Goal: Task Accomplishment & Management: Manage account settings

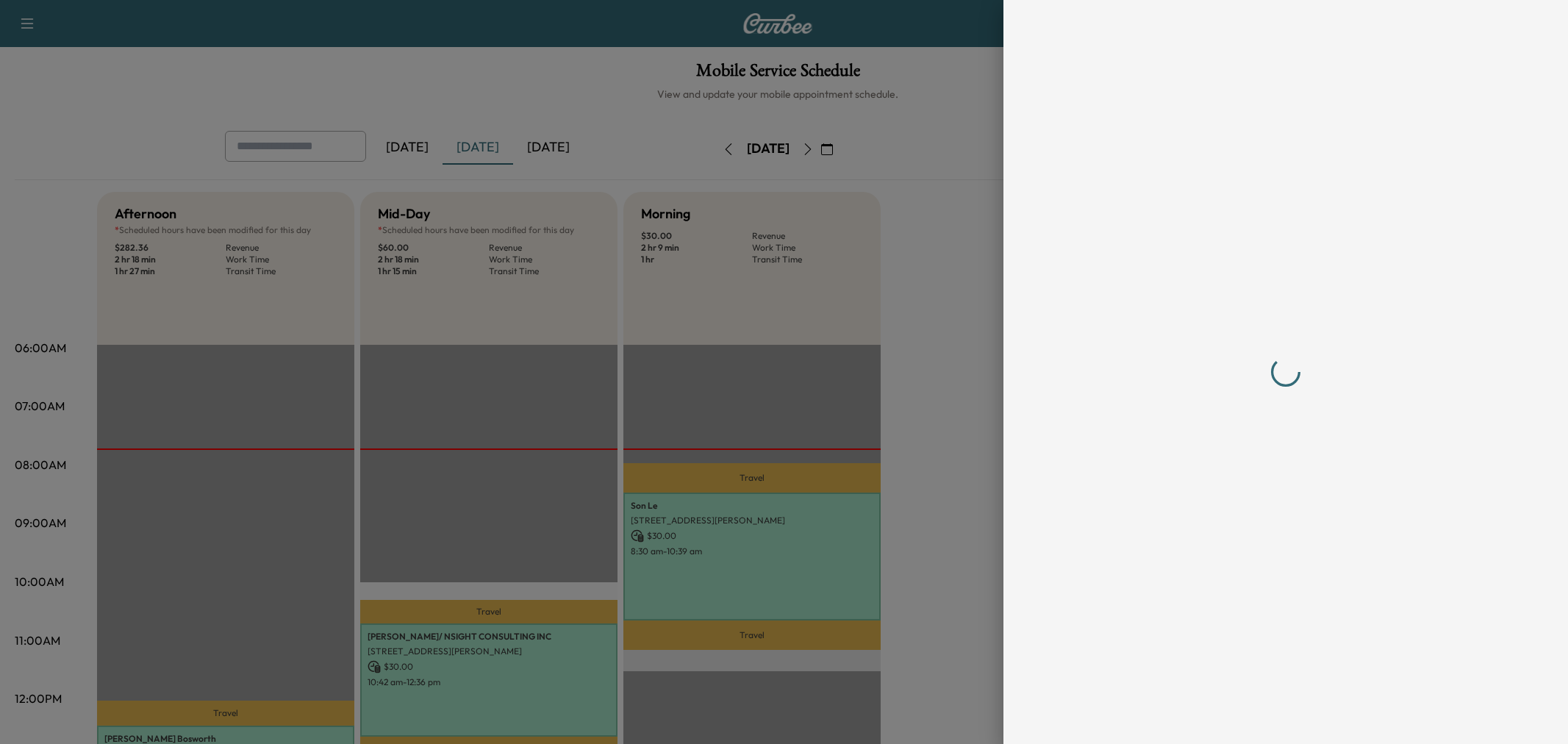
scroll to position [326, 0]
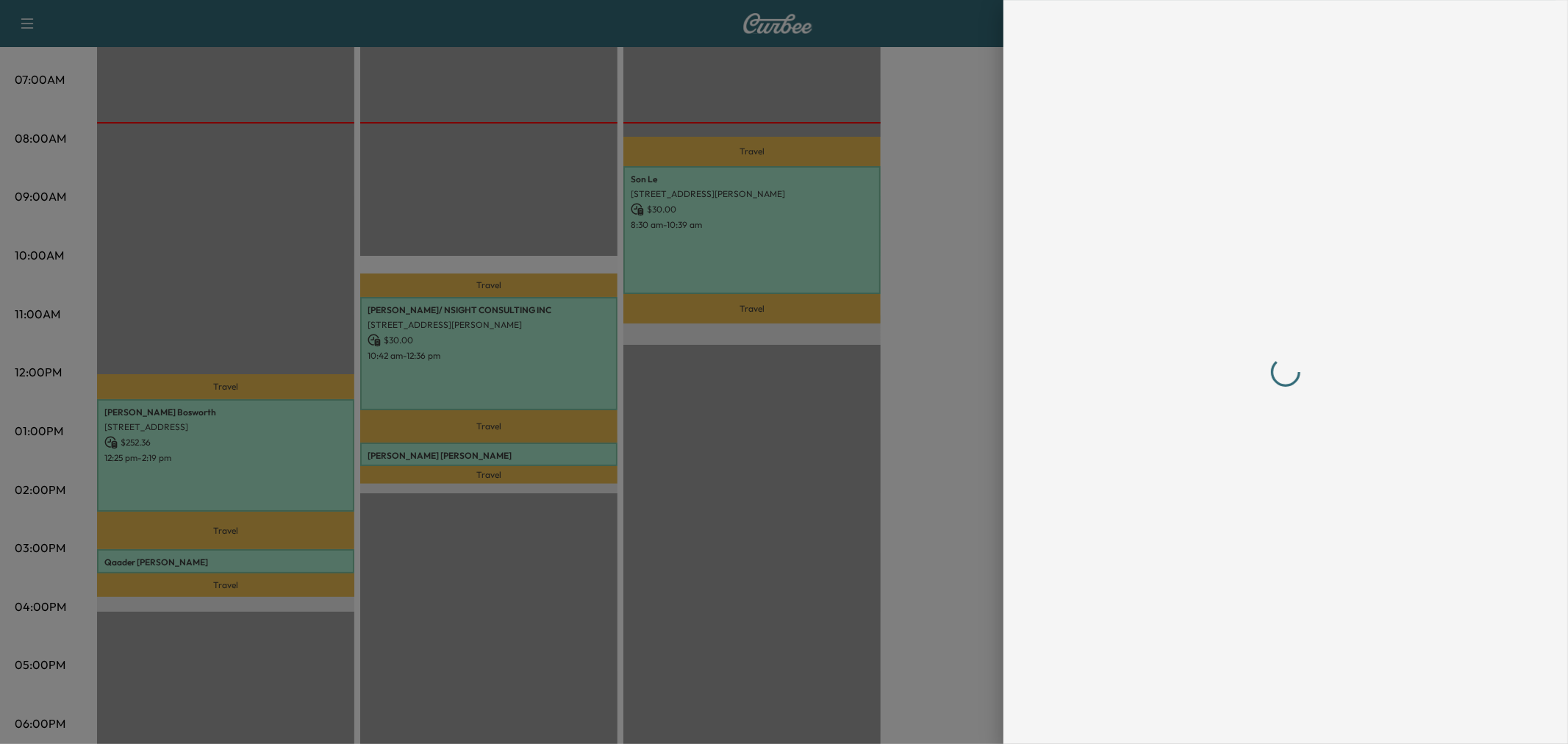
click at [719, 494] on div at bounding box center [784, 372] width 1568 height 744
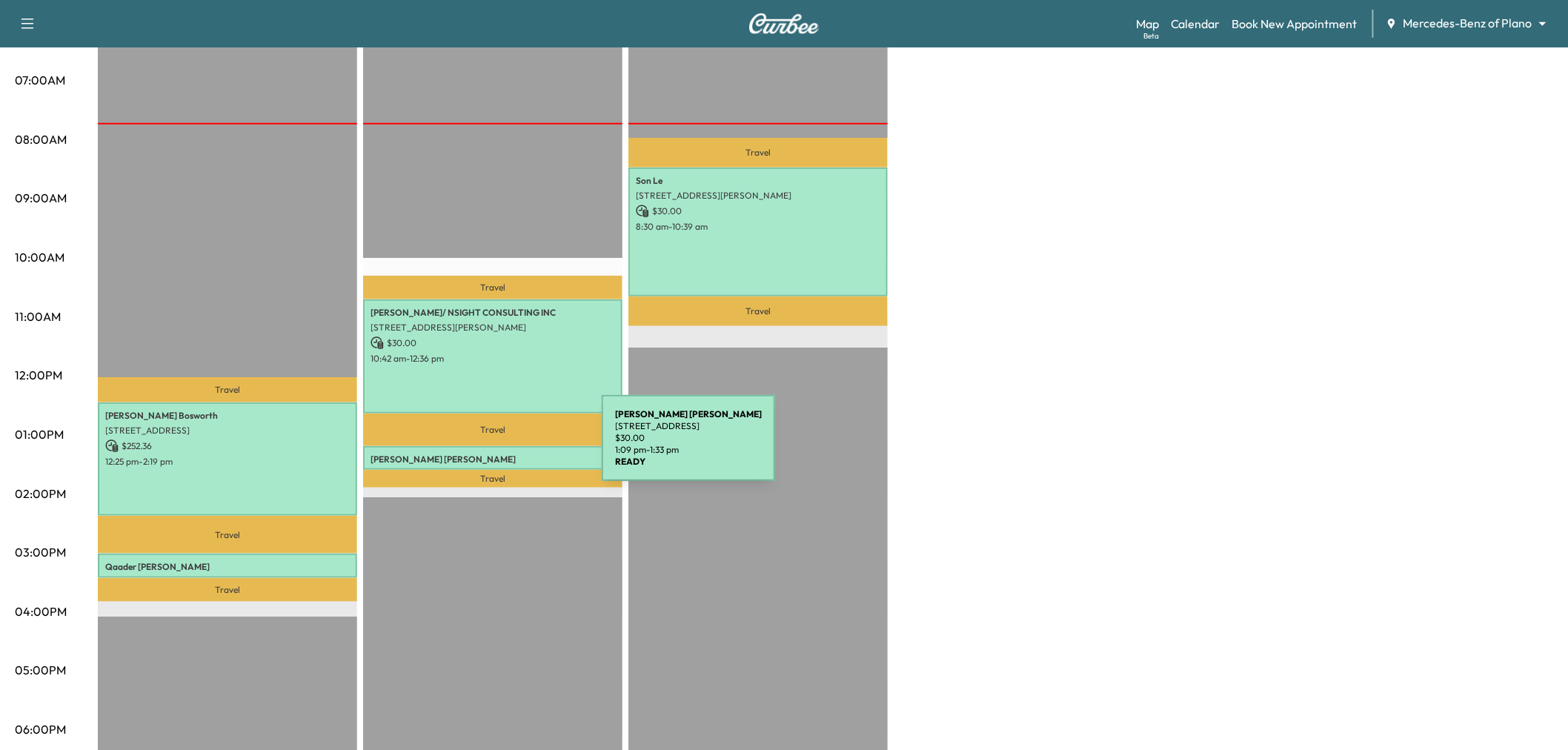
click at [491, 453] on p "Joseph Lynch" at bounding box center [493, 459] width 244 height 12
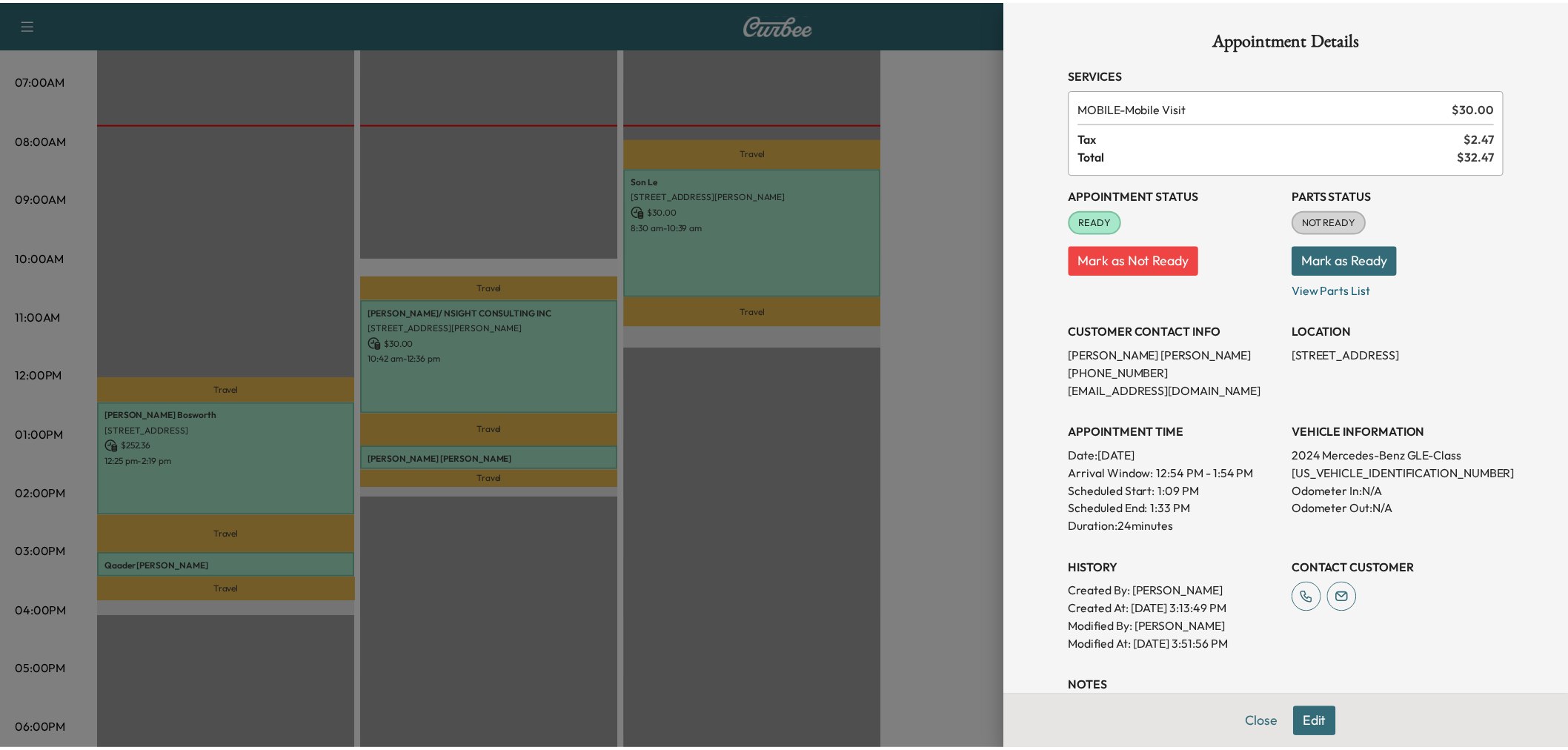
scroll to position [165, 0]
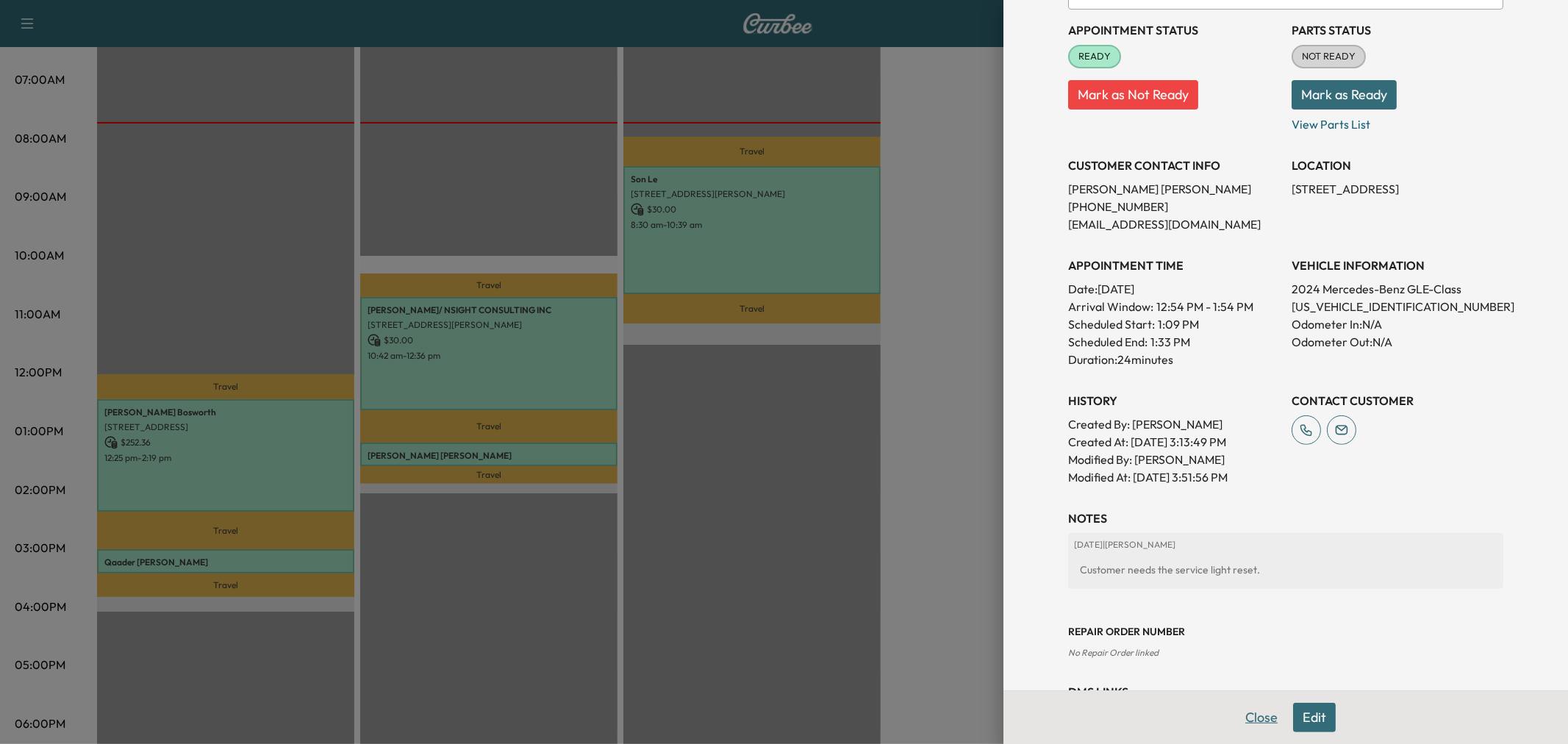
click at [1245, 718] on button "Close" at bounding box center [1261, 718] width 51 height 30
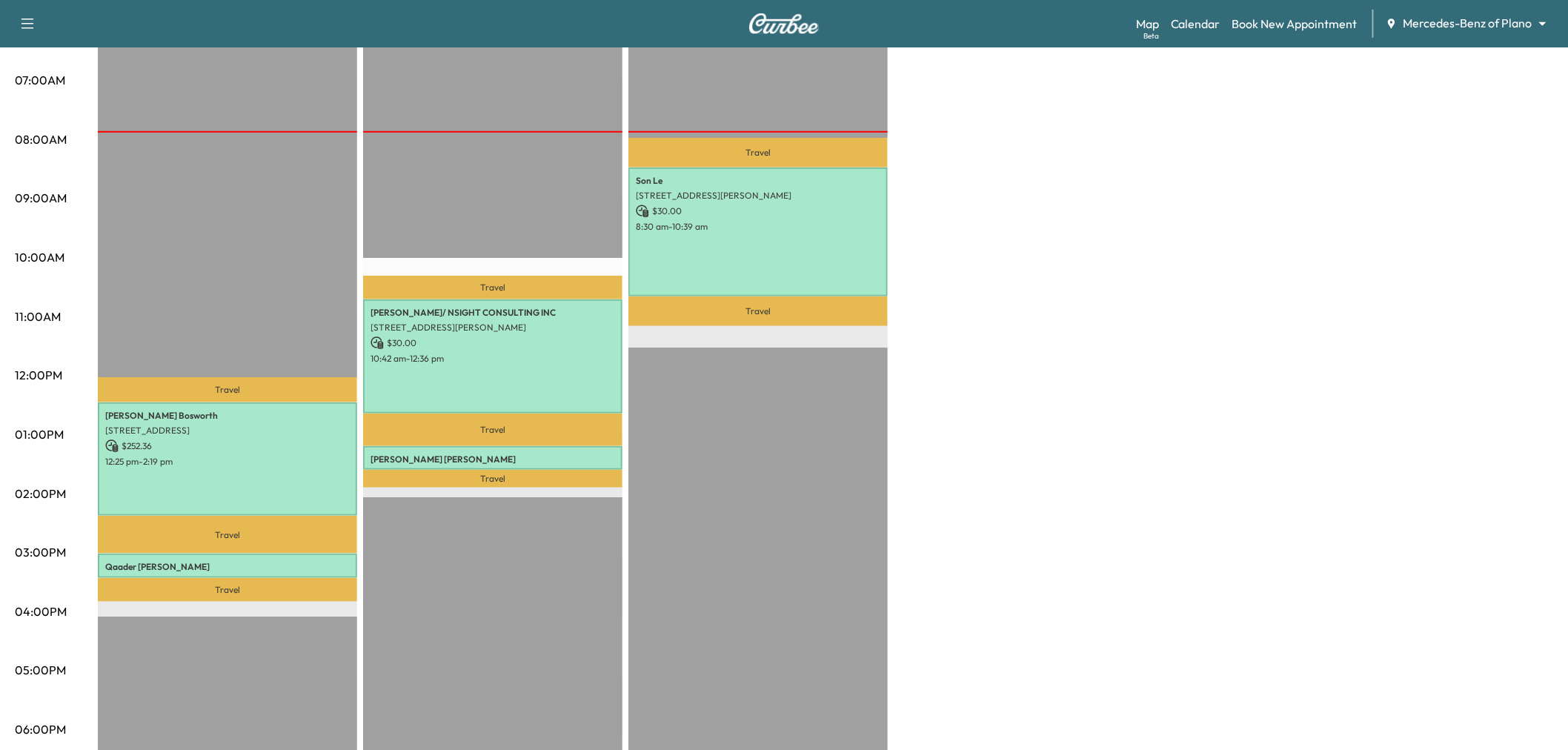
click at [871, 576] on div "Travel Son Le 477 Tablerock Drive, Murphy, TX 75094, US $ 30.00 8:30 am - 10:39…" at bounding box center [758, 498] width 259 height 958
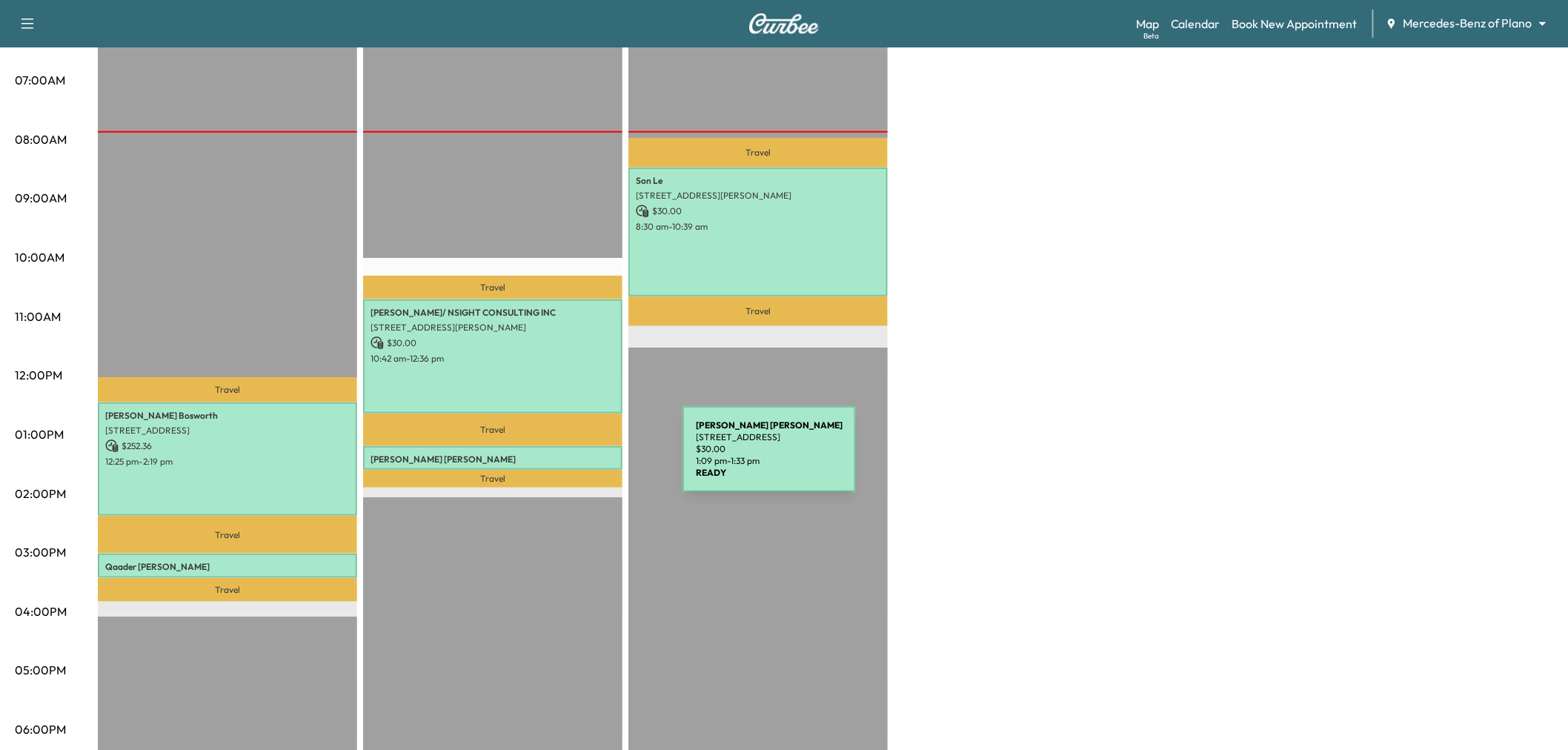
click at [572, 458] on p "Joseph Lynch" at bounding box center [493, 459] width 244 height 12
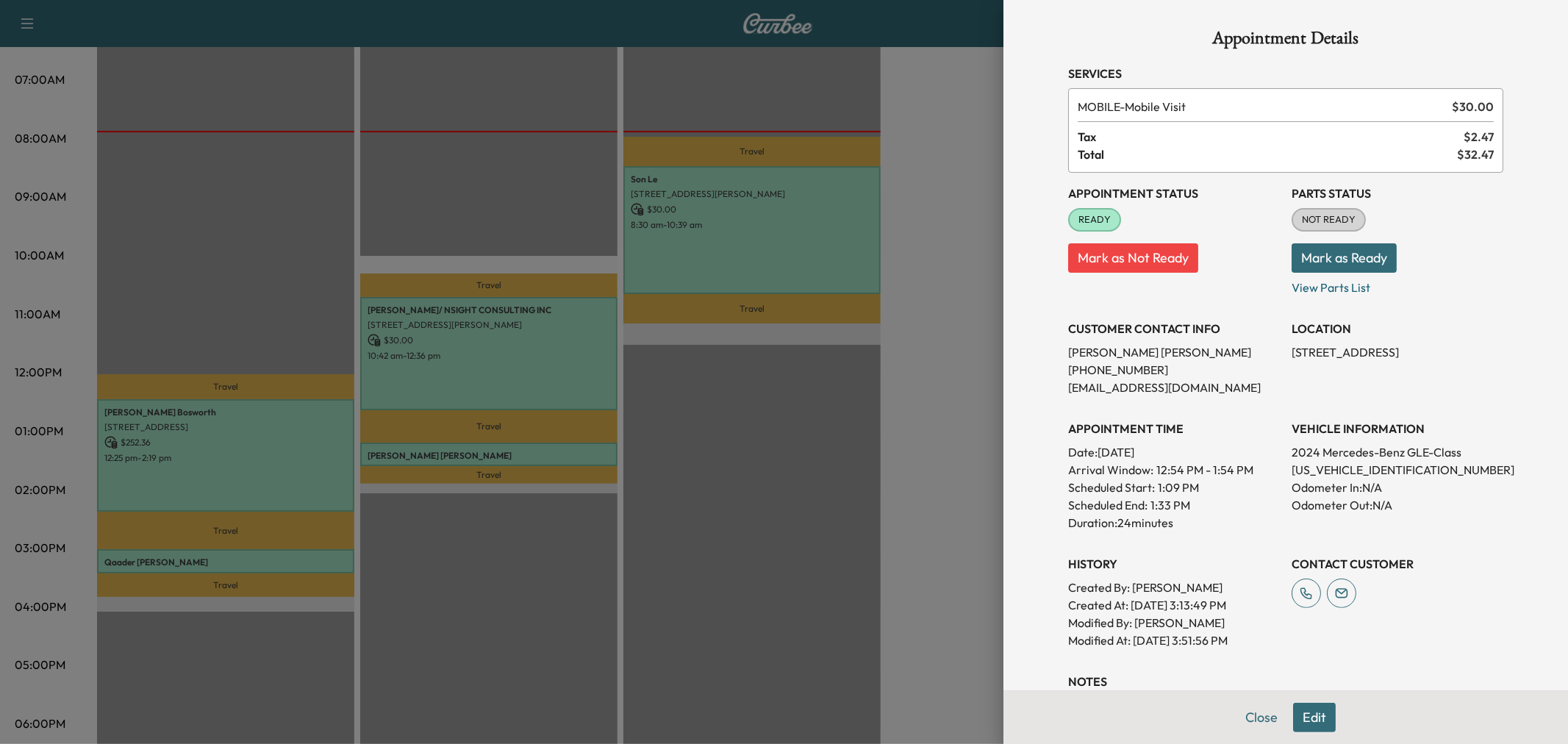
click at [717, 437] on div at bounding box center [784, 372] width 1568 height 744
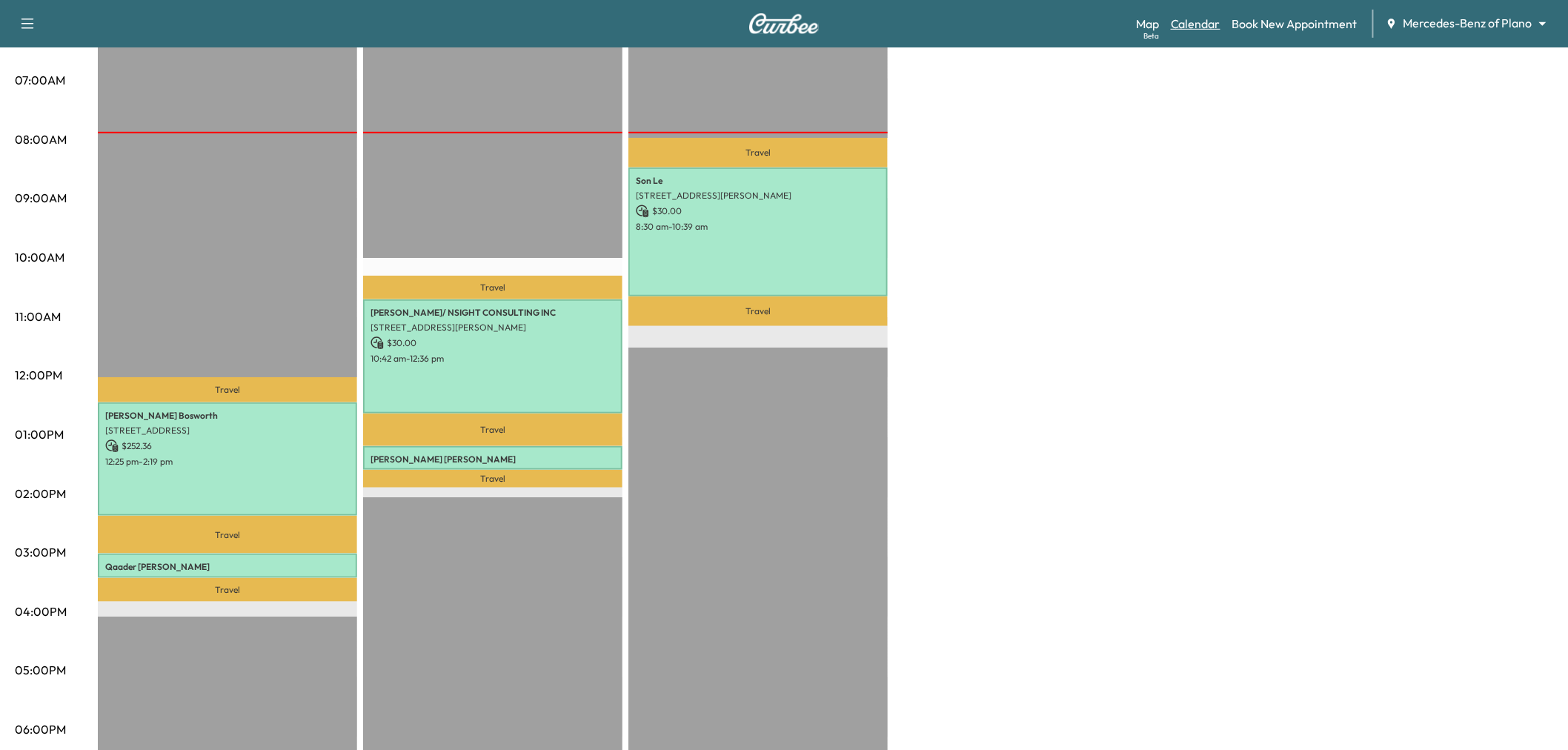
click at [1202, 23] on link "Calendar" at bounding box center [1196, 24] width 49 height 18
click at [1457, 3] on div "Support Log Out Map Beta Calendar Book New Appointment Mercedes-Benz of Plano *…" at bounding box center [784, 23] width 1568 height 47
click at [1473, 24] on body "Support Log Out Map Beta Calendar Book New Appointment Mercedes-Benz of Plano *…" at bounding box center [784, 46] width 1568 height 750
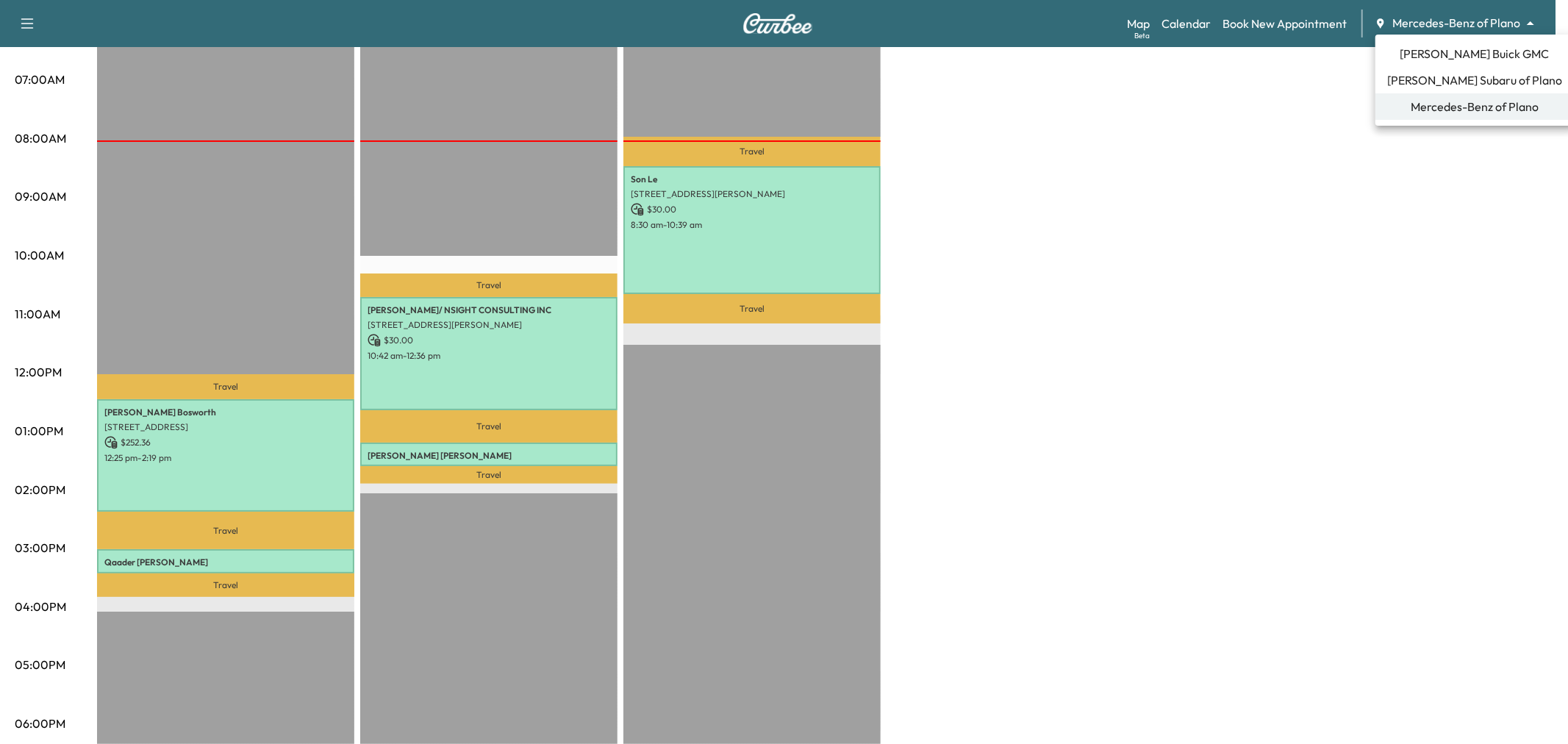
click at [1479, 38] on ul "Ewing Buick GMC Ewing Subaru of Plano Mercedes-Benz of Plano" at bounding box center [1474, 80] width 198 height 91
click at [1474, 46] on span "[PERSON_NAME] Buick GMC" at bounding box center [1474, 54] width 149 height 18
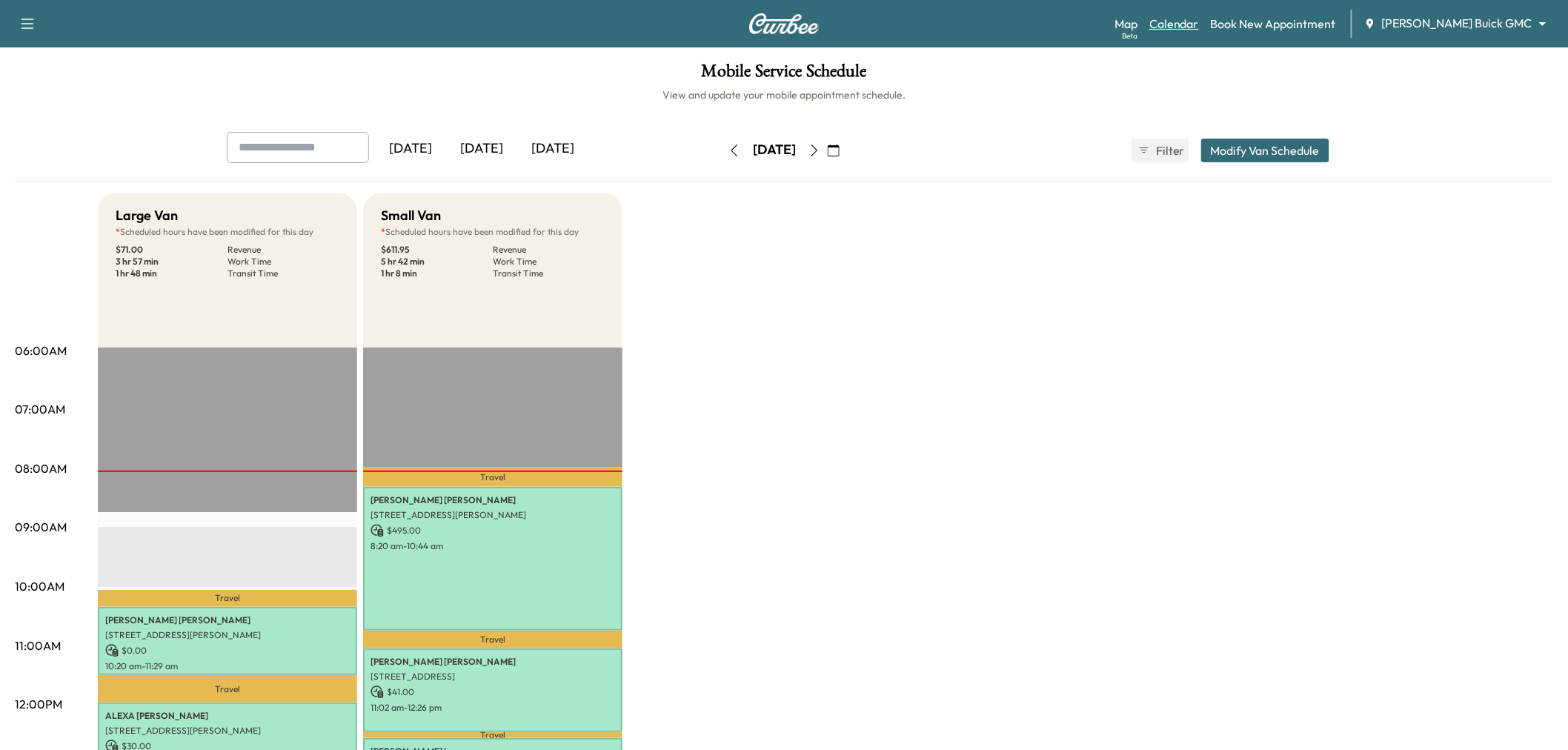
click at [1199, 26] on link "Calendar" at bounding box center [1174, 24] width 49 height 18
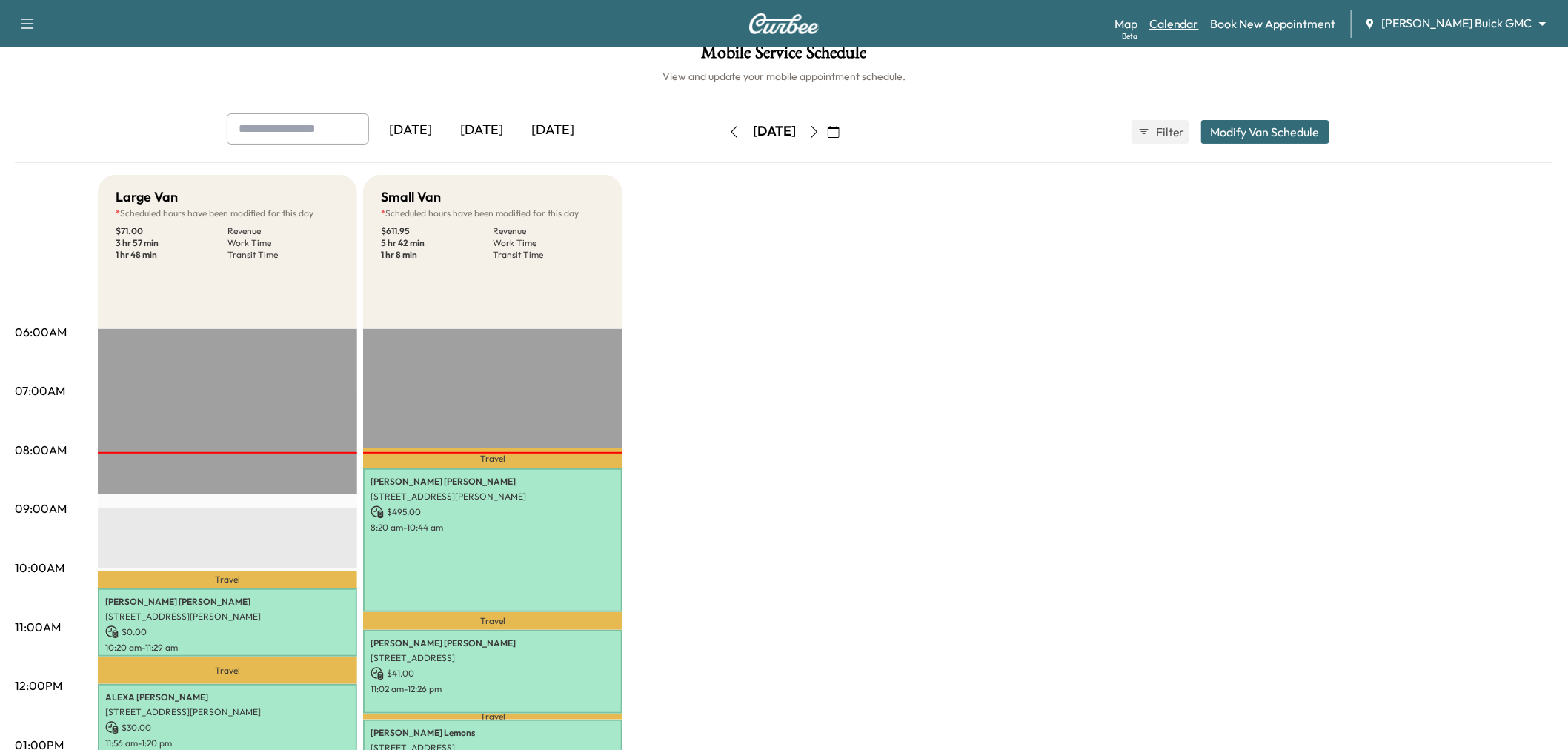
scroll to position [15, 0]
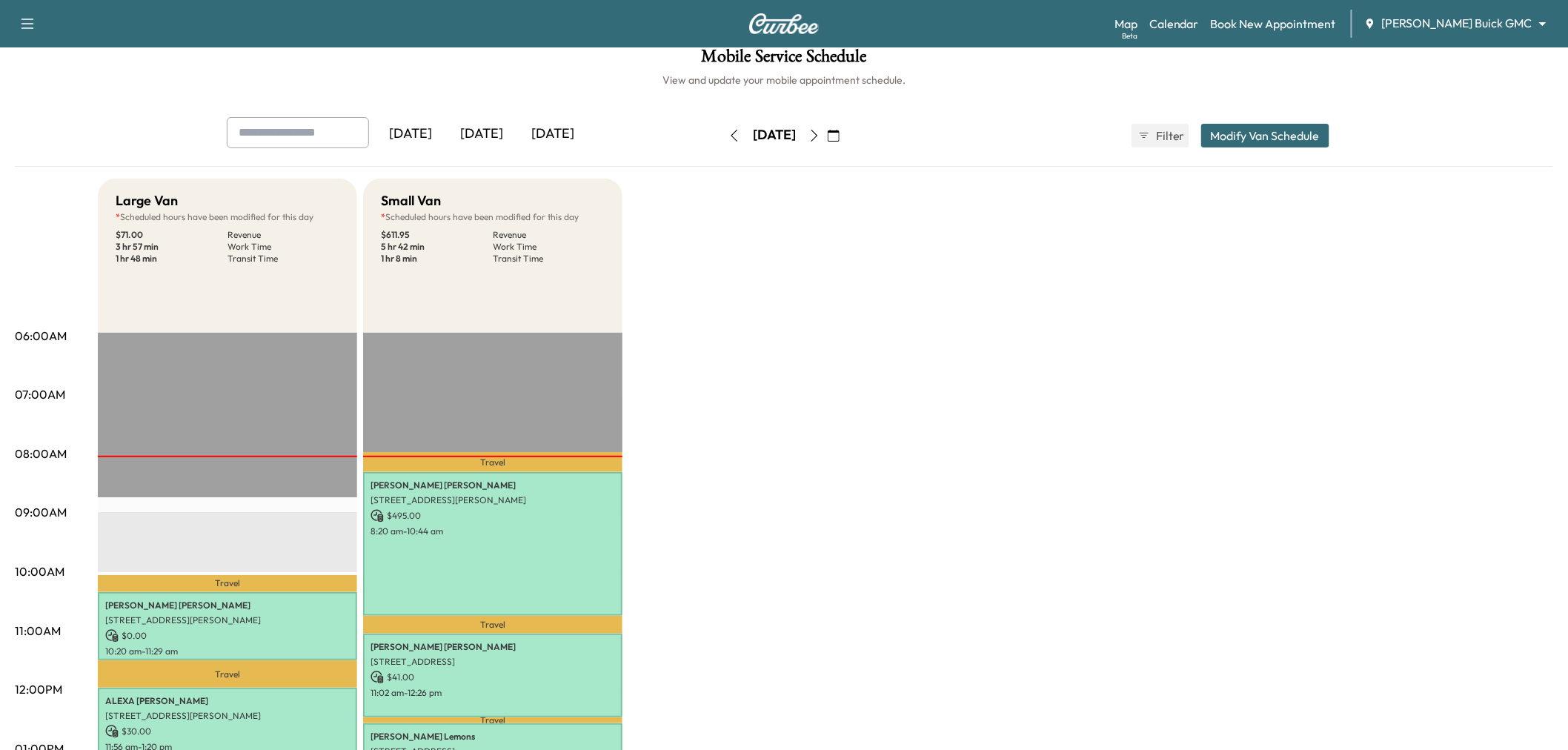
click at [827, 135] on button "button" at bounding box center [814, 136] width 25 height 24
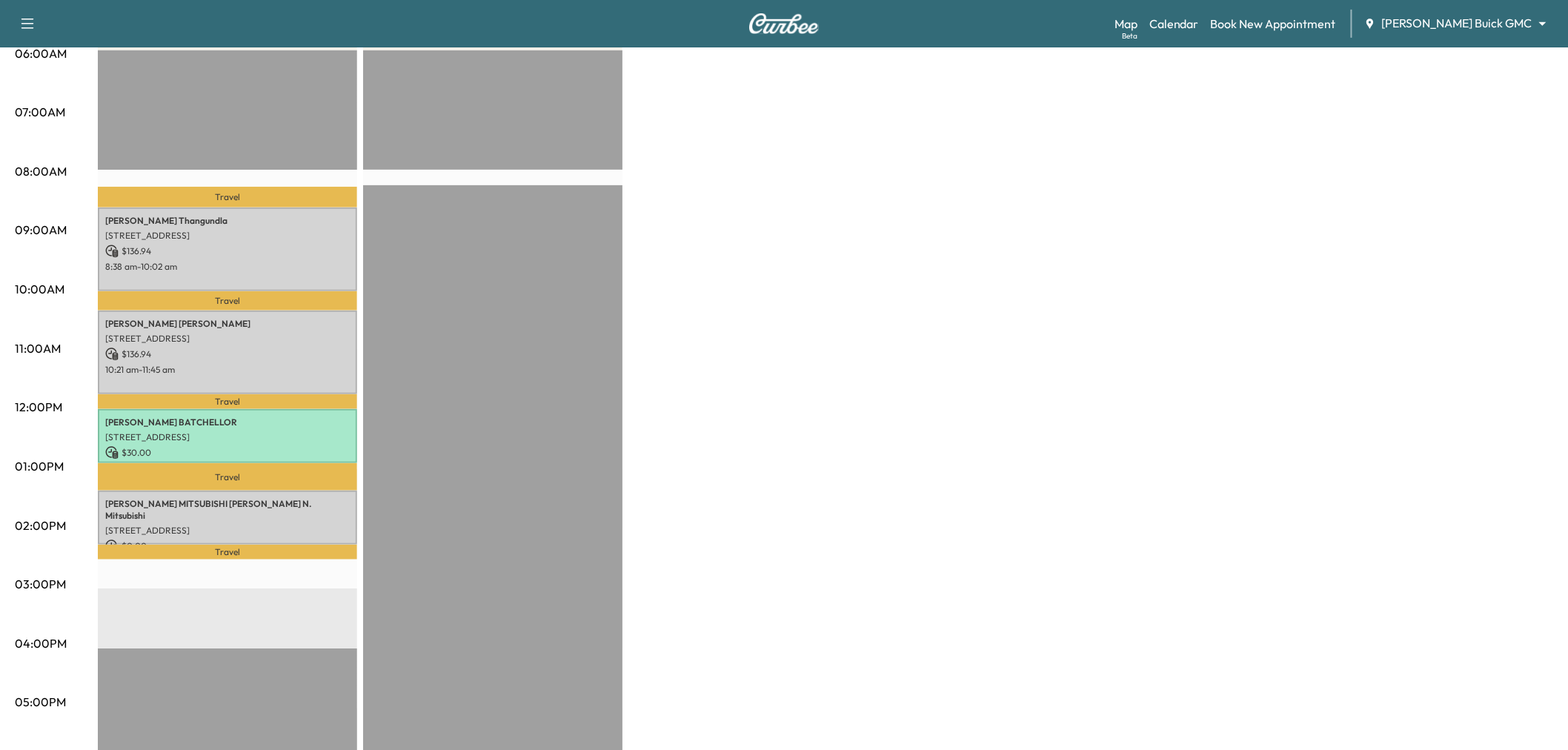
scroll to position [297, 0]
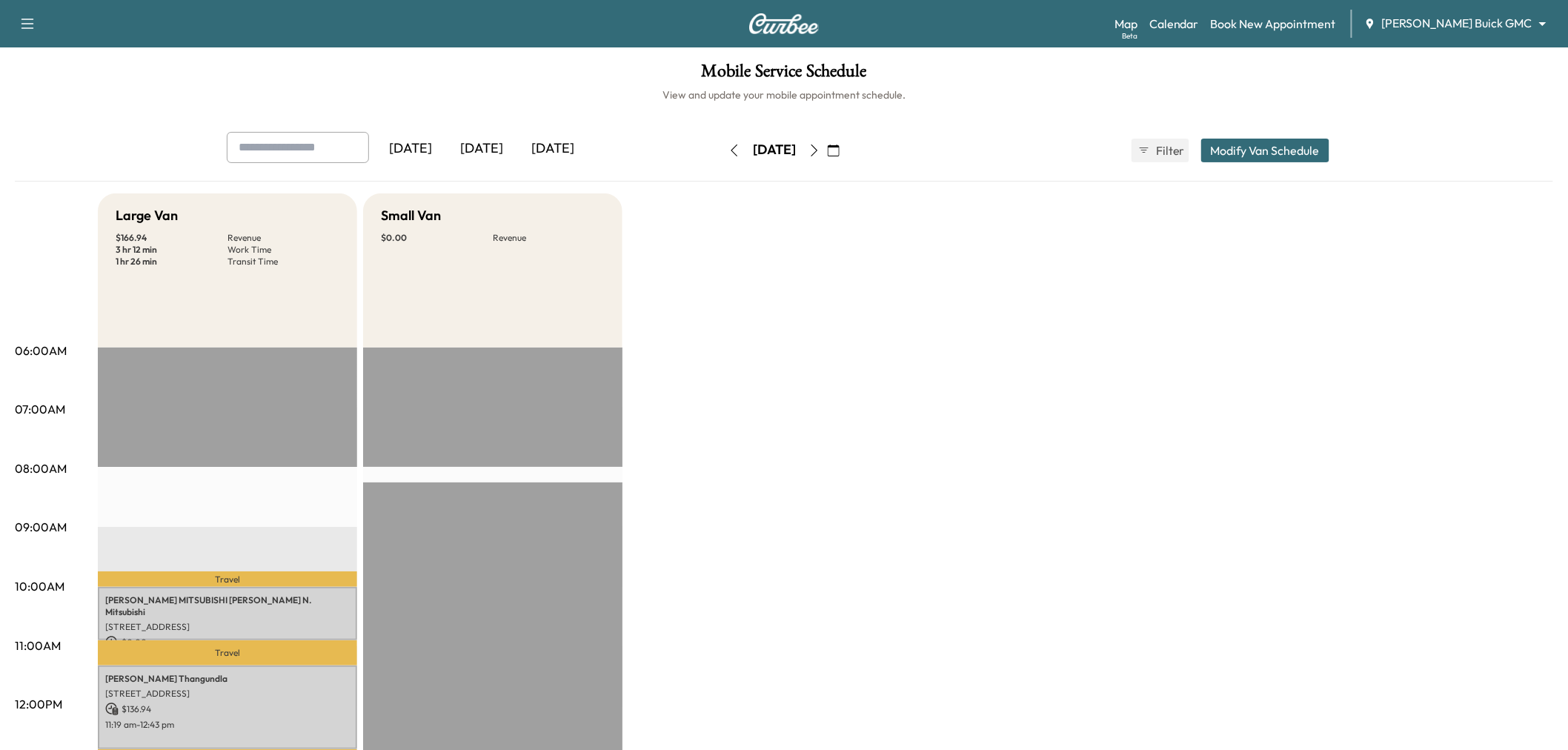
click at [480, 139] on div "[DATE]" at bounding box center [481, 148] width 71 height 34
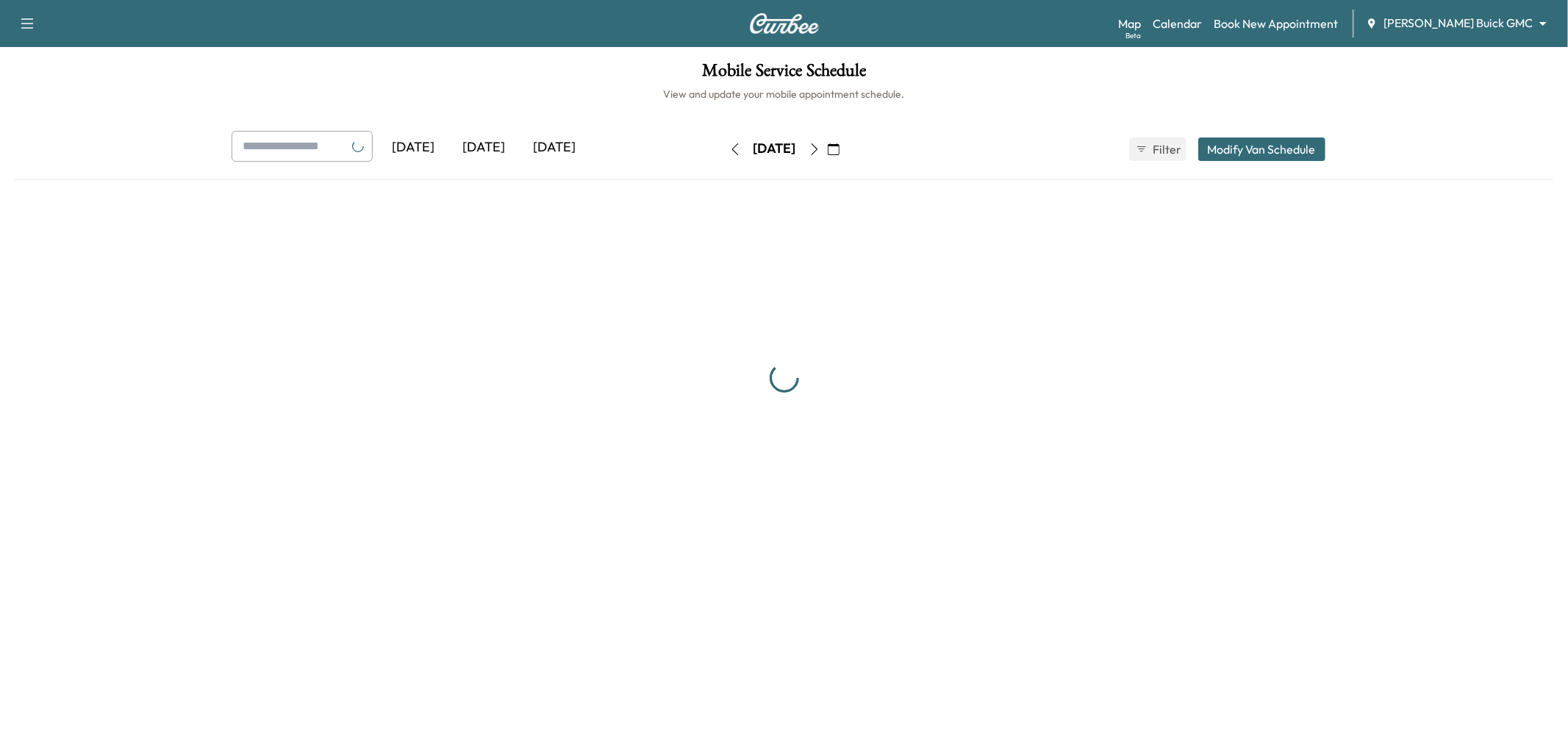
click at [493, 155] on div "[DATE]" at bounding box center [484, 147] width 71 height 33
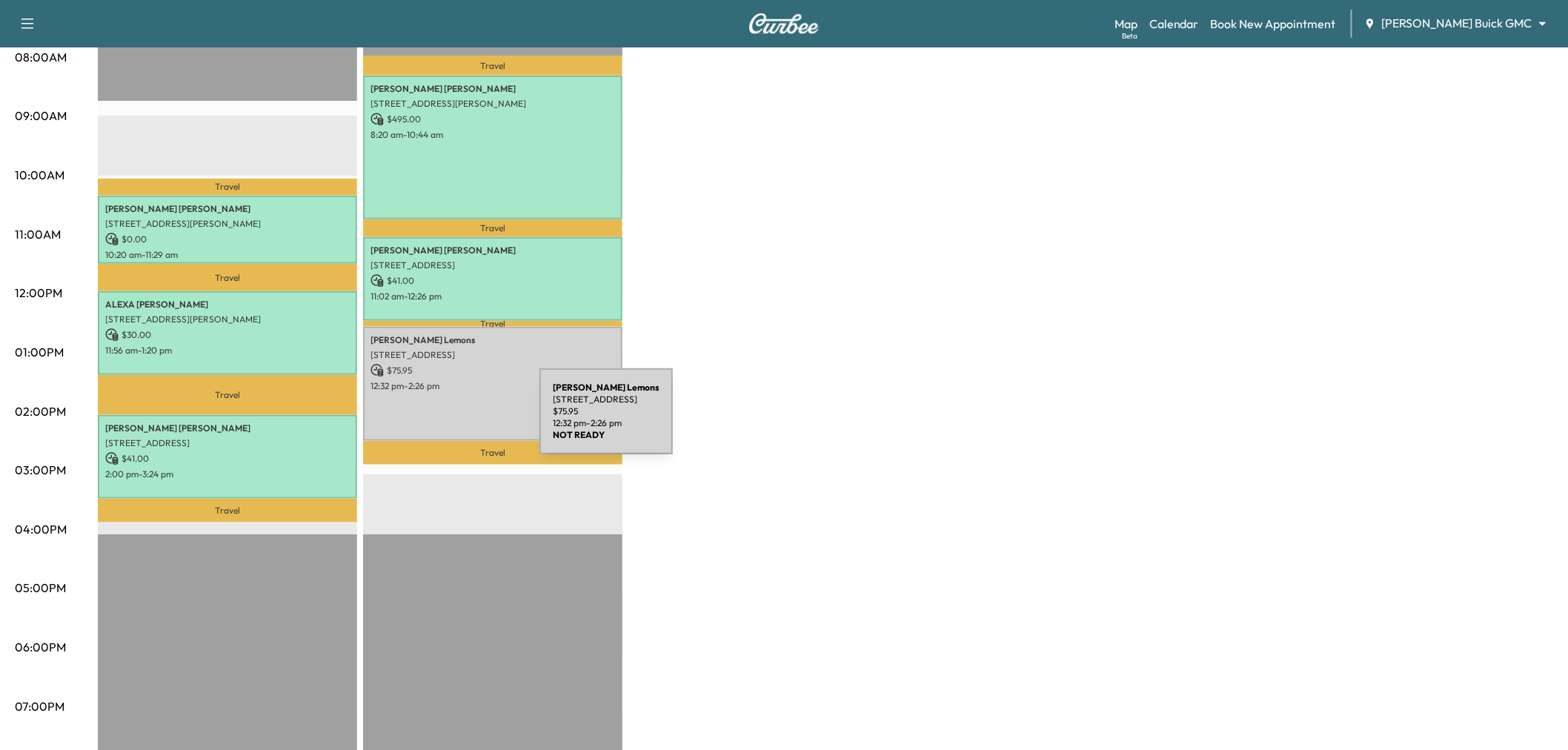
scroll to position [329, 0]
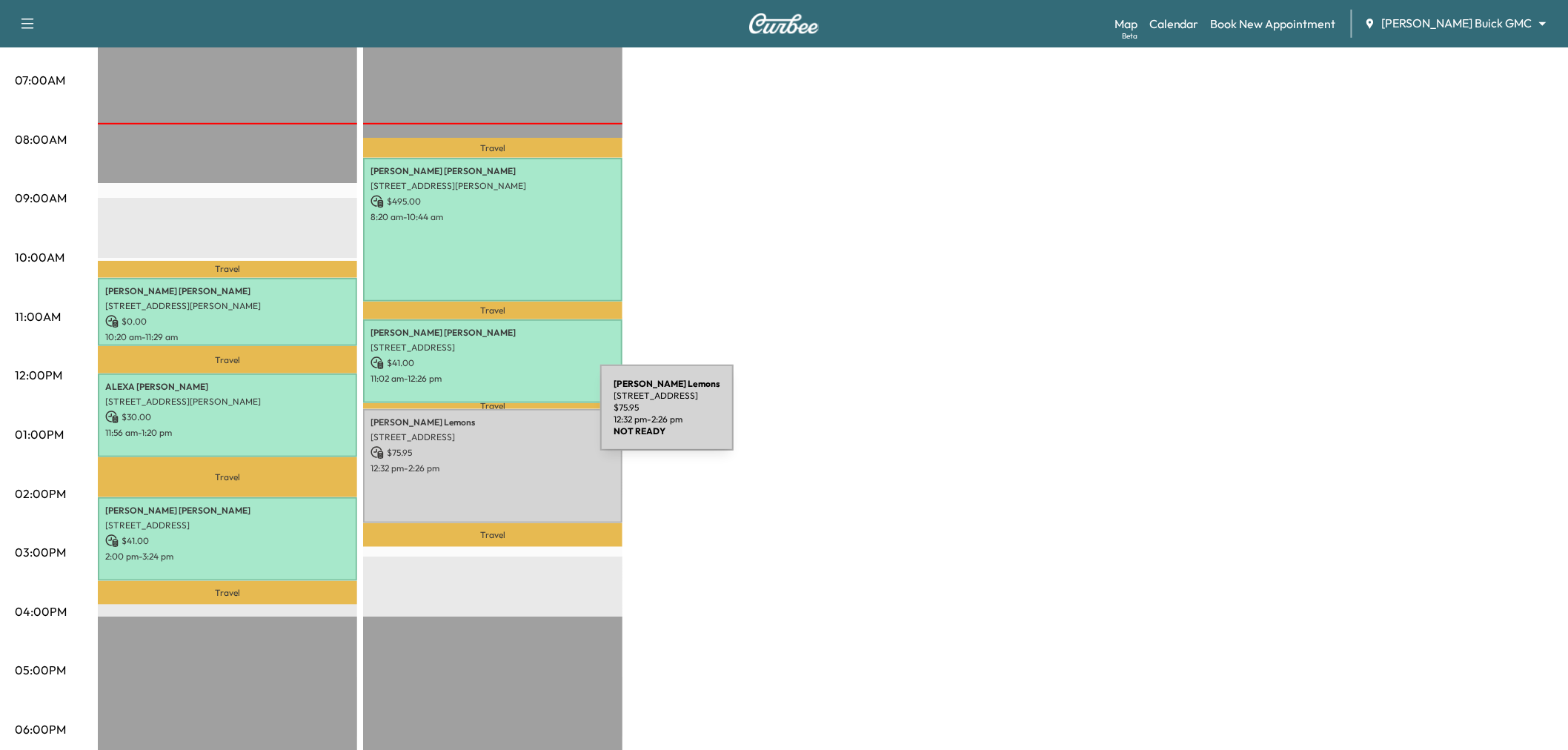
click at [491, 432] on p "[STREET_ADDRESS]" at bounding box center [493, 438] width 244 height 12
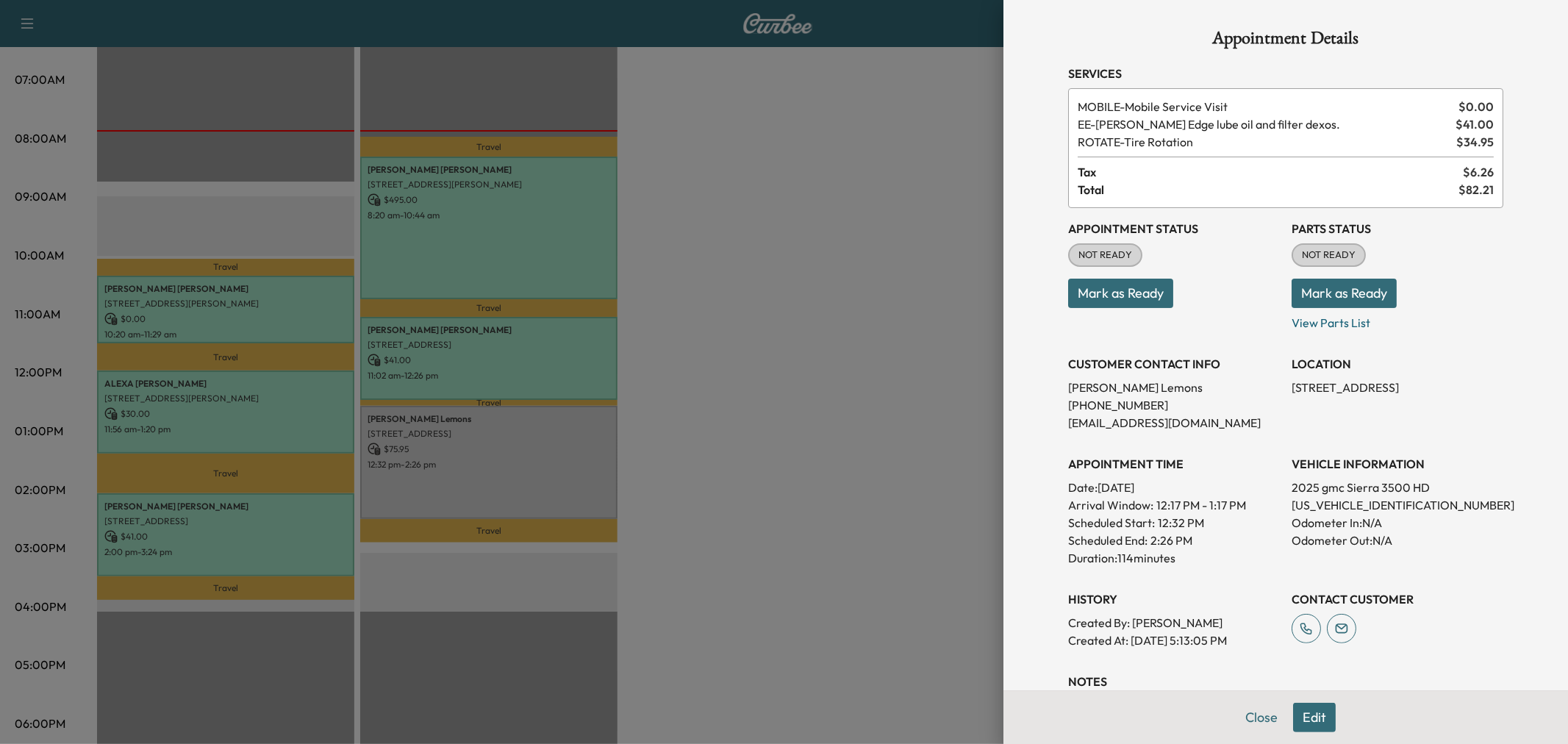
click at [1127, 293] on button "Mark as Ready" at bounding box center [1120, 294] width 105 height 30
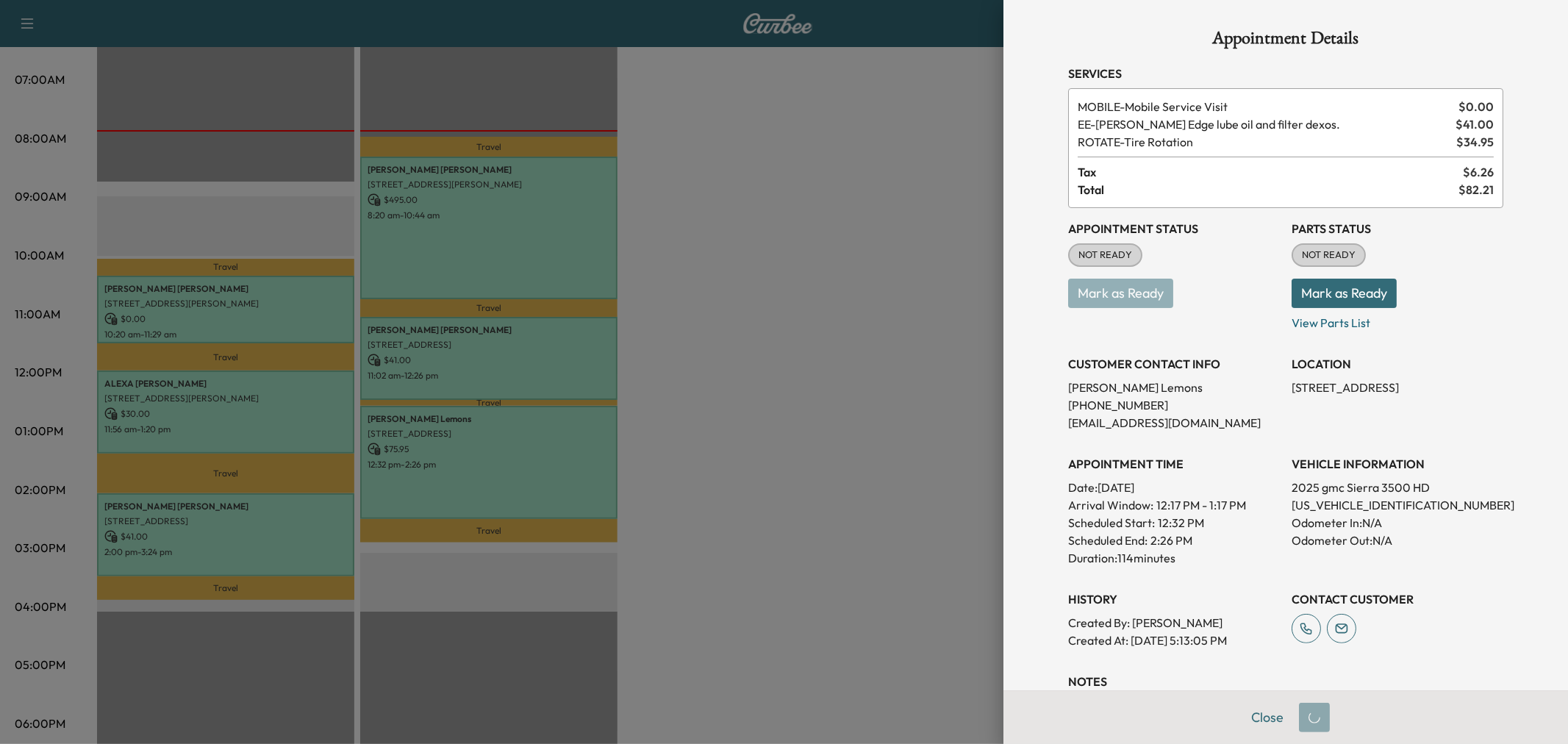
click at [861, 432] on div at bounding box center [784, 372] width 1568 height 744
click at [733, 419] on div at bounding box center [784, 372] width 1568 height 744
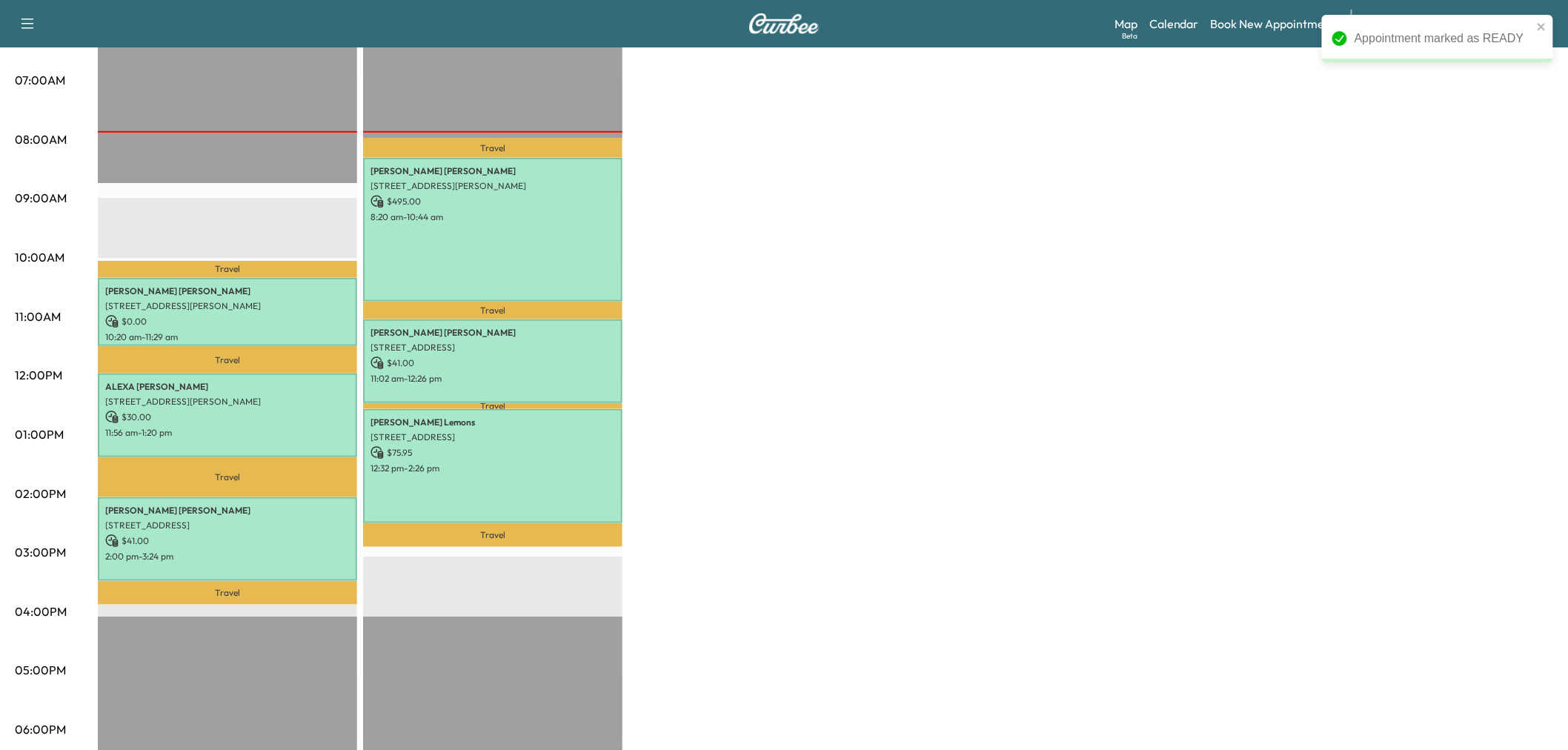
scroll to position [0, 0]
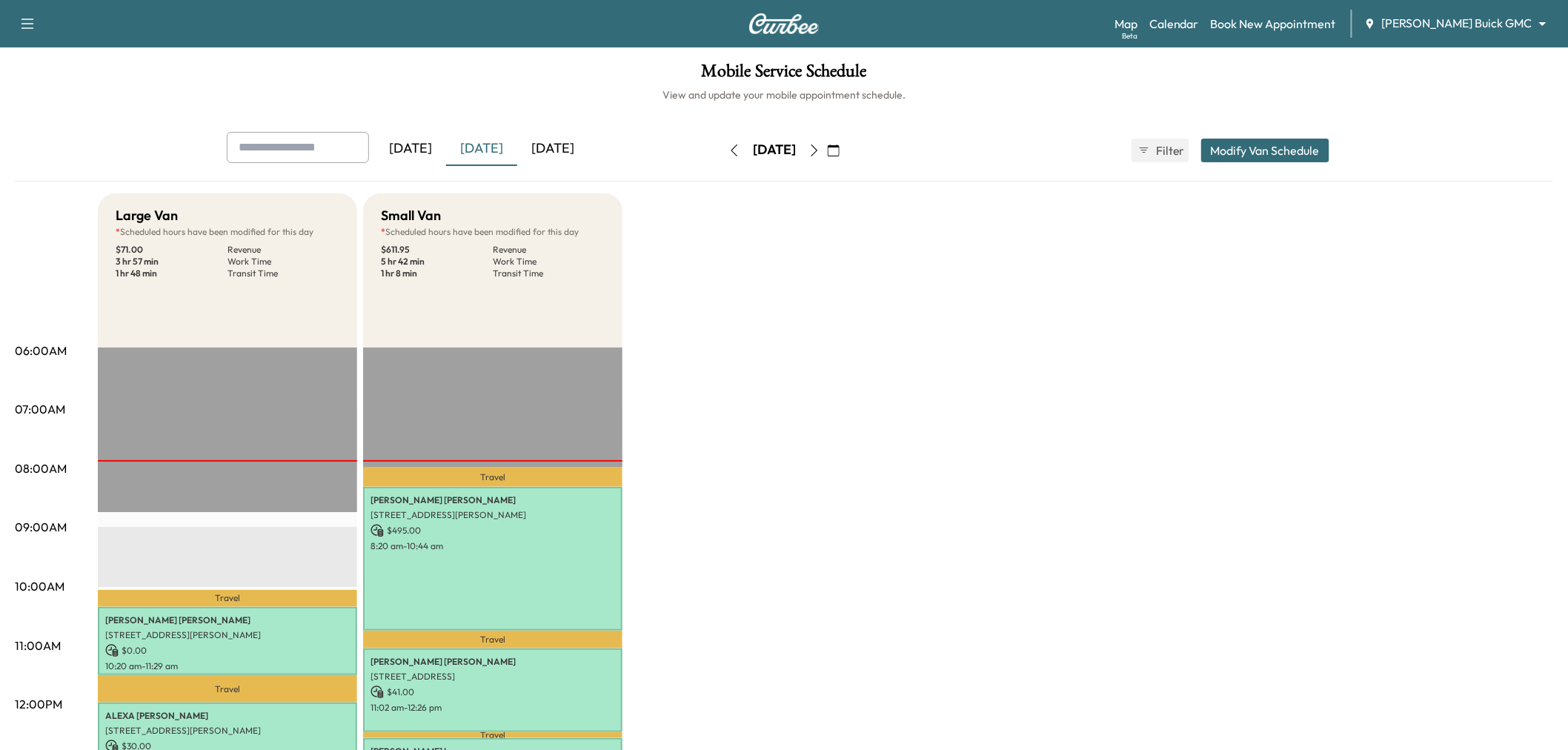
click at [838, 504] on div "Large Van * Scheduled hours have been modified for this day $ 71.00 Revenue 3 h…" at bounding box center [826, 749] width 1456 height 1112
click at [840, 505] on div "Large Van * Scheduled hours have been modified for this day $ 71.00 Revenue 3 h…" at bounding box center [826, 749] width 1456 height 1112
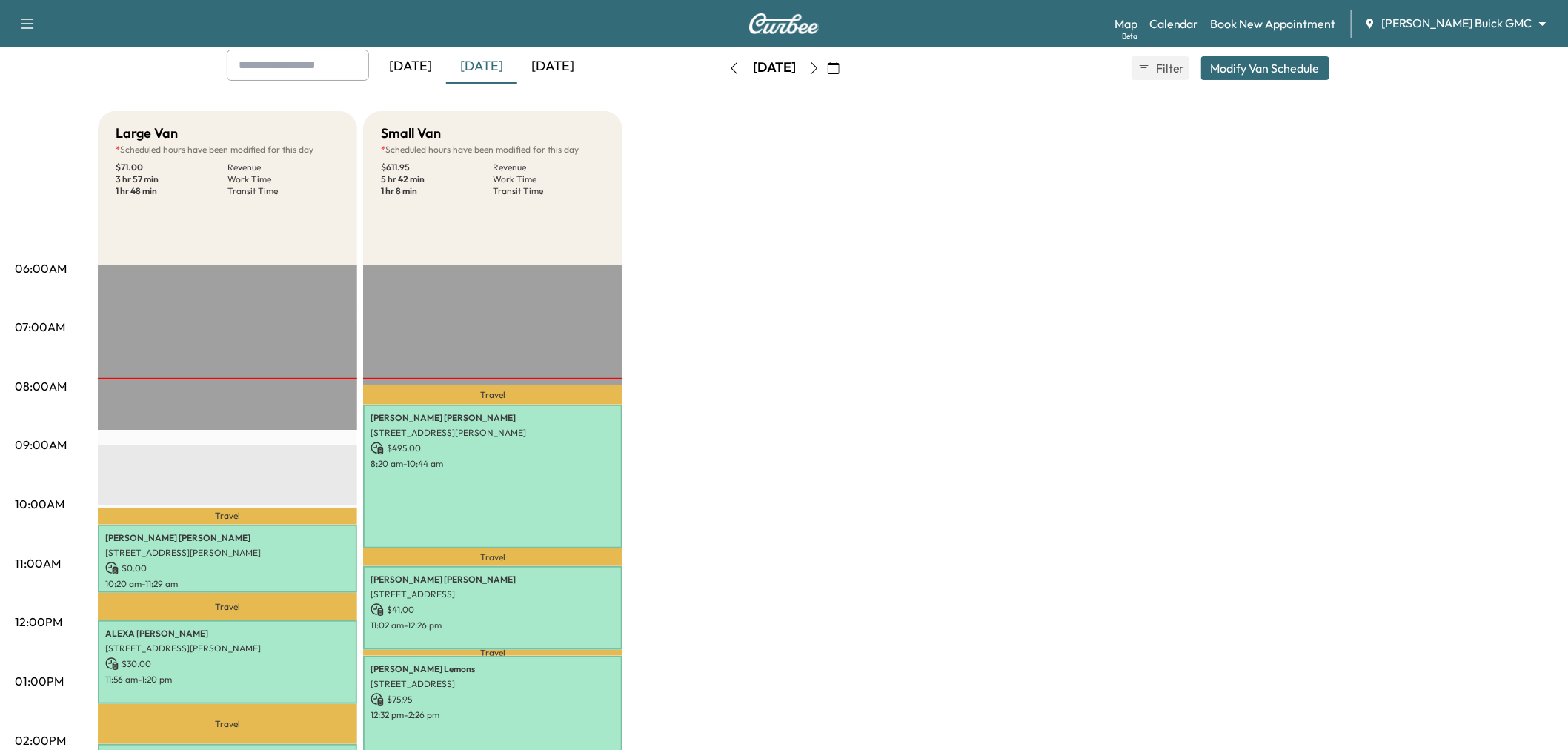
scroll to position [247, 0]
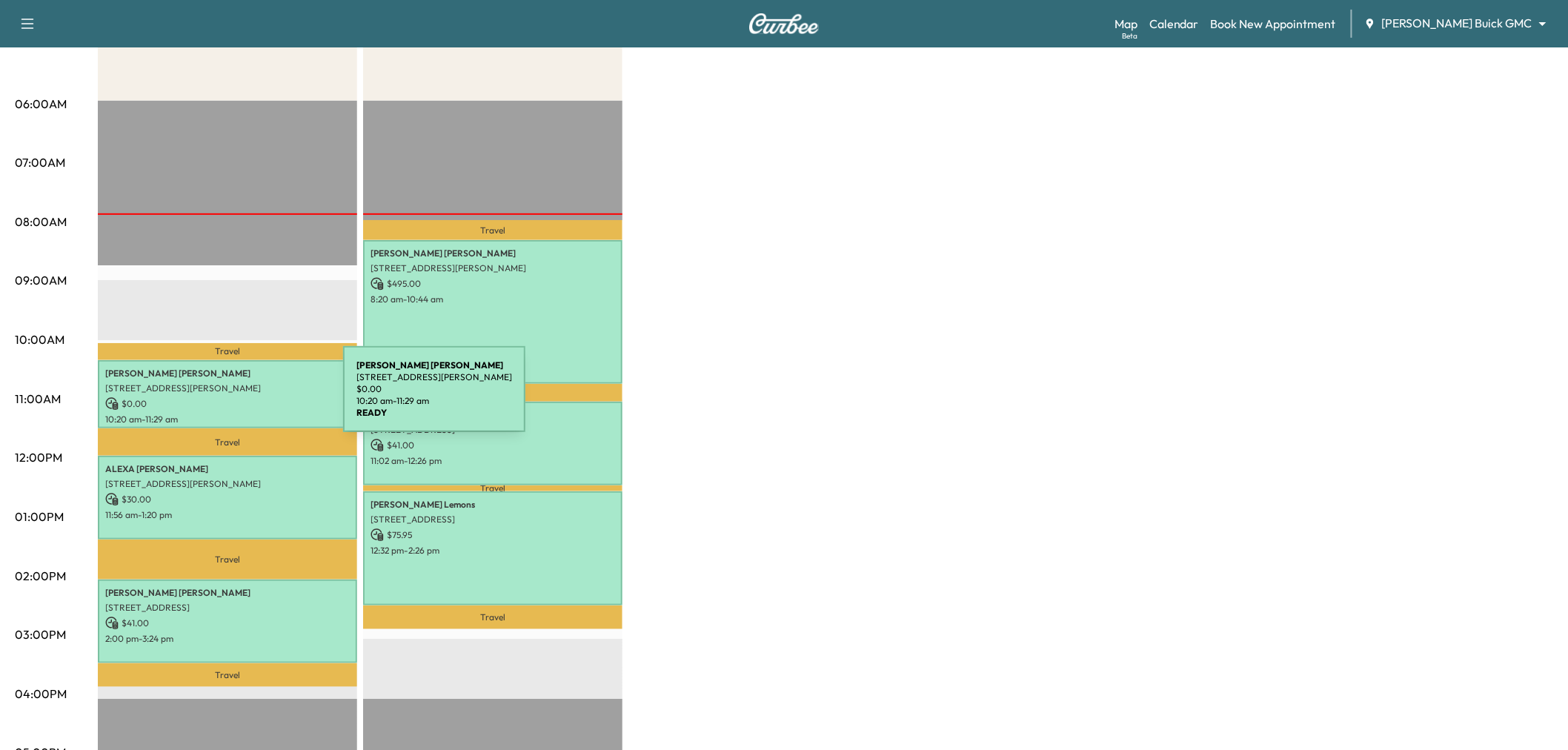
click at [211, 420] on p "10:20 am - 11:29 am" at bounding box center [227, 420] width 244 height 12
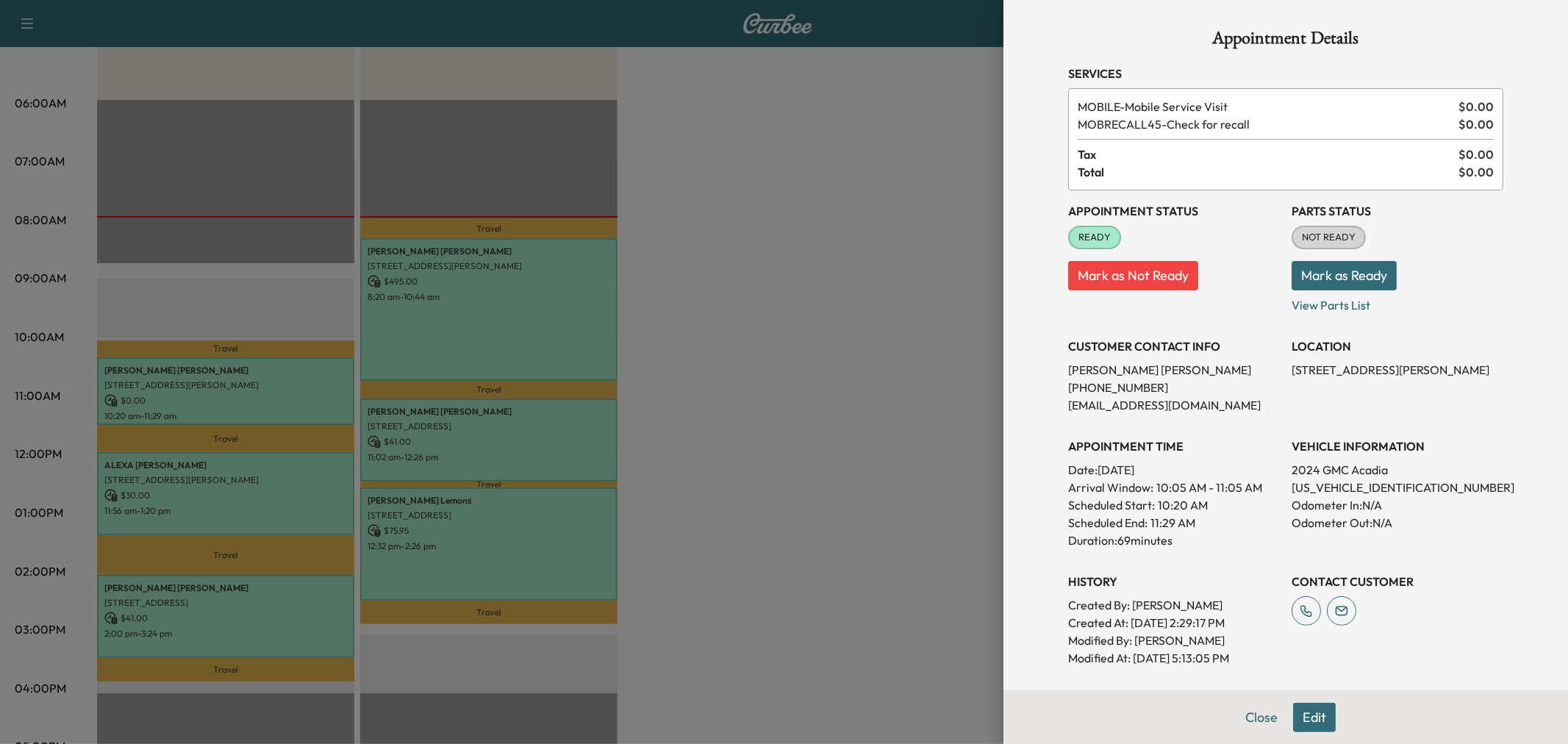
click at [238, 395] on div at bounding box center [784, 372] width 1568 height 744
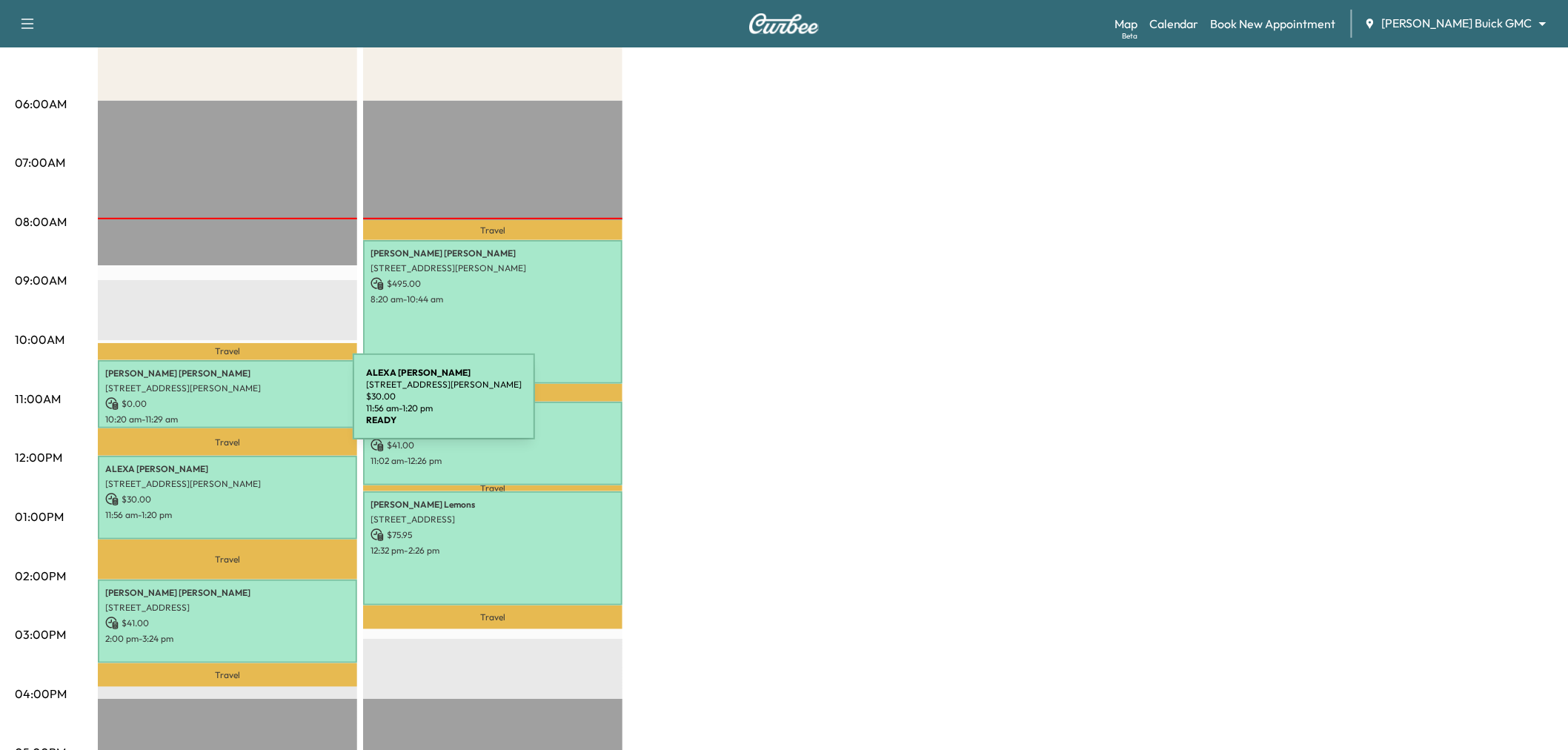
scroll to position [329, 0]
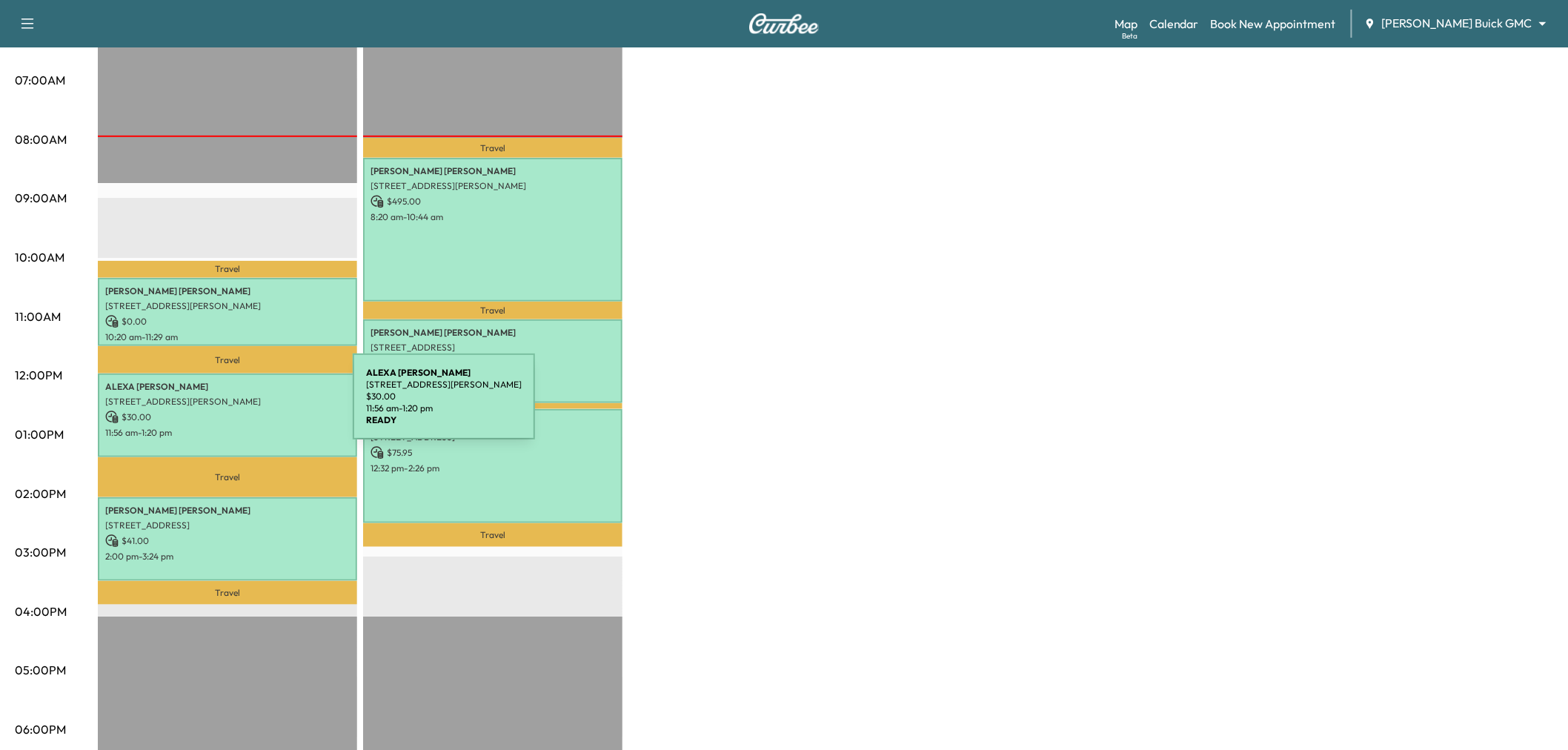
click at [241, 411] on p "$ 30.00" at bounding box center [227, 417] width 244 height 13
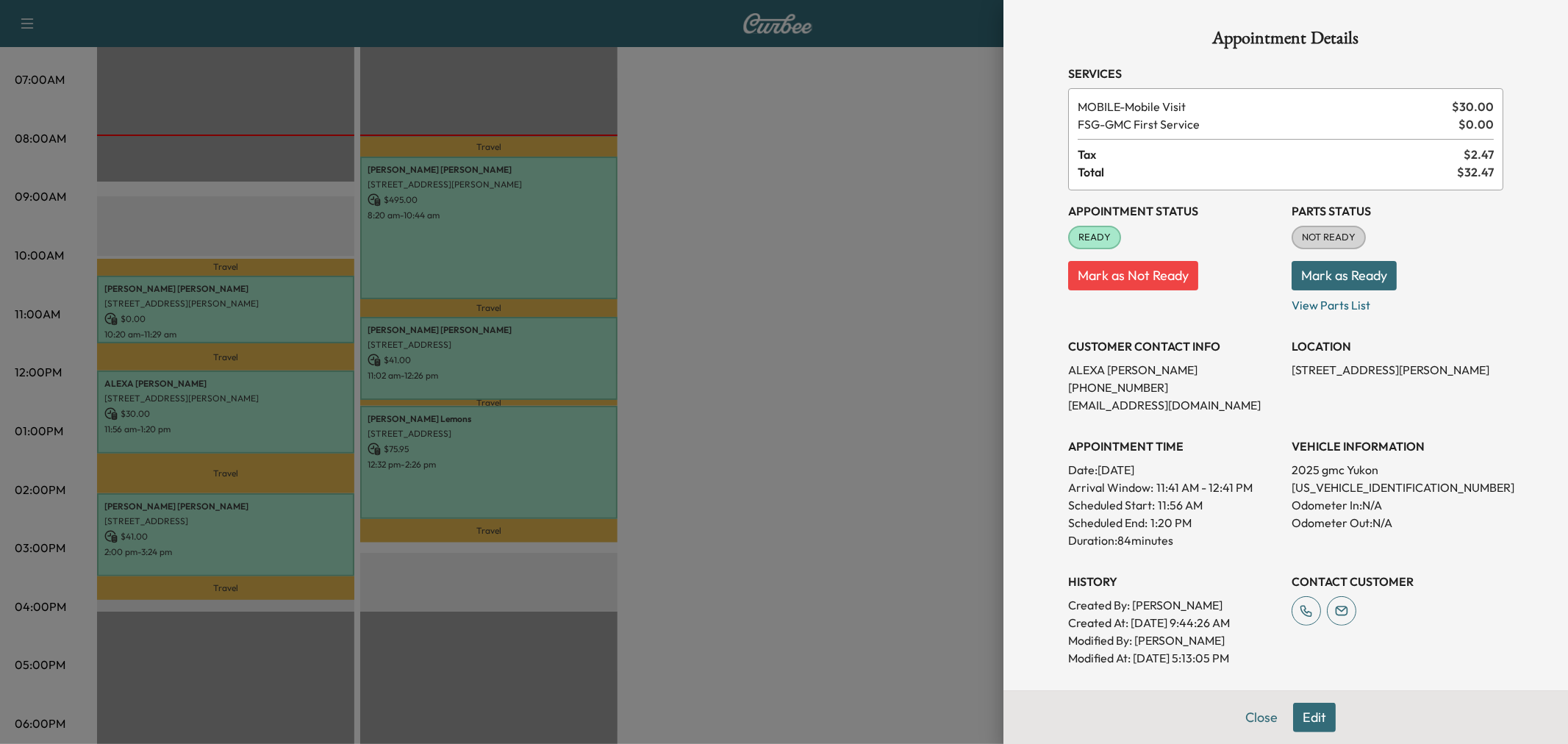
click at [239, 402] on div at bounding box center [784, 372] width 1568 height 744
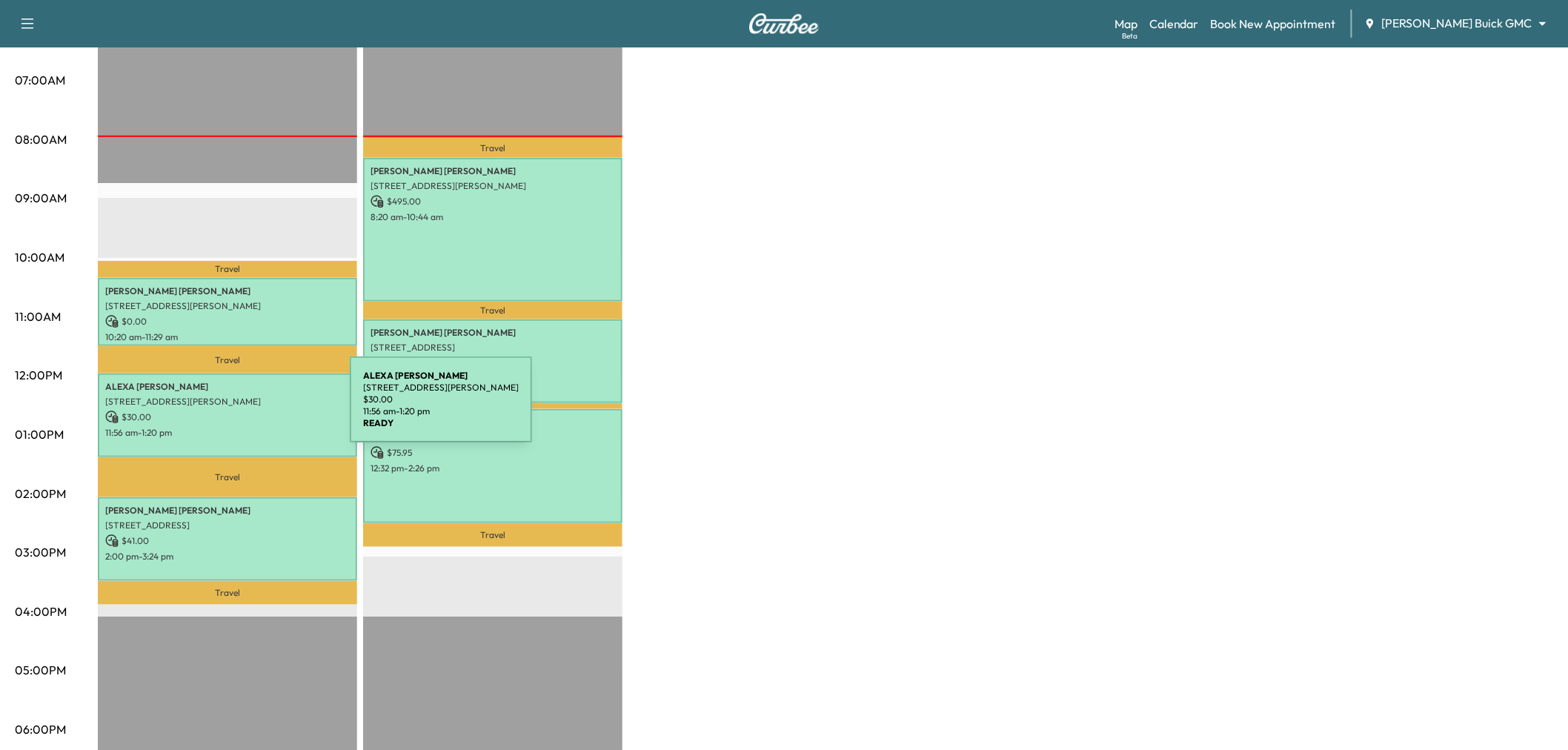
scroll to position [494, 0]
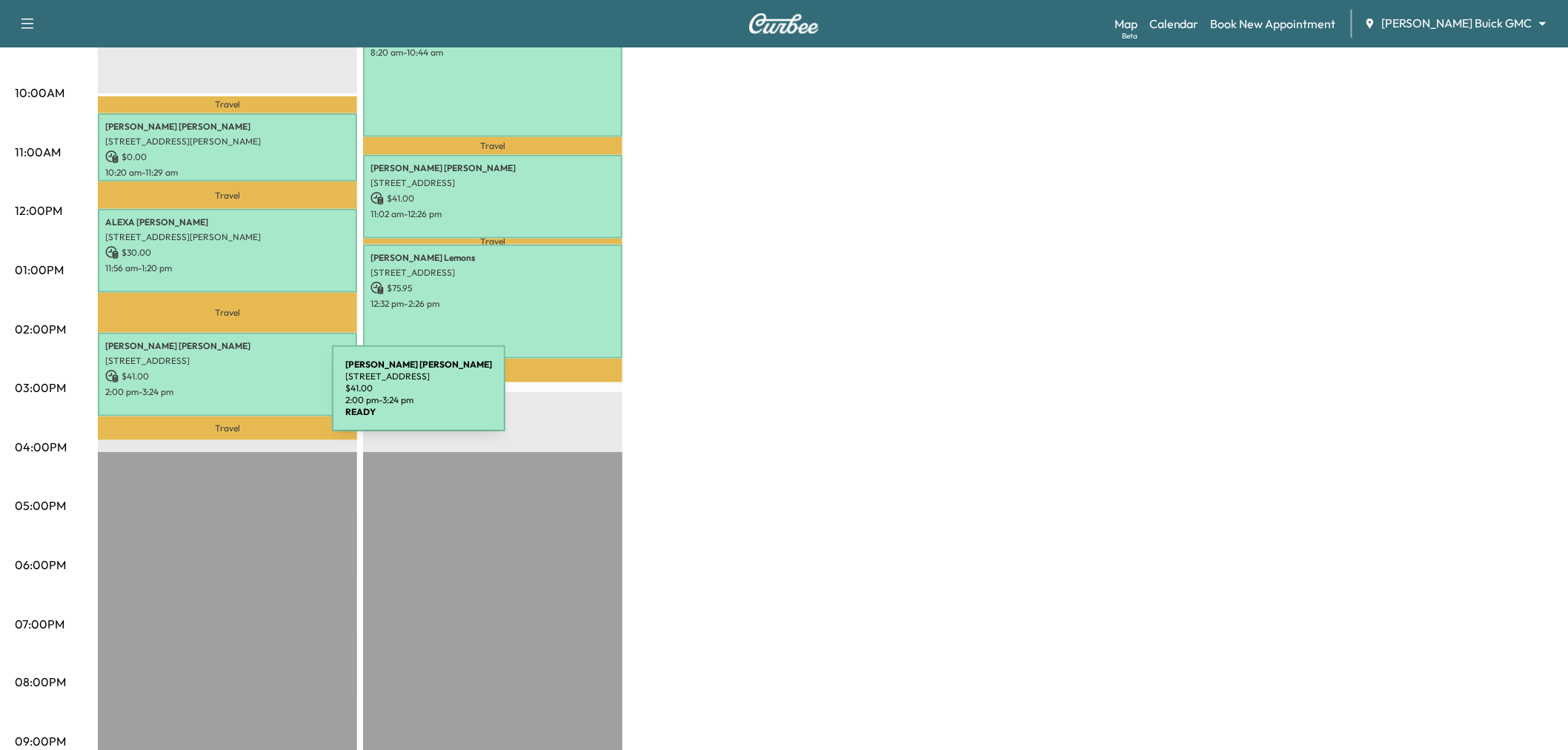
click at [221, 396] on div "[PERSON_NAME] [STREET_ADDRESS][PERSON_NAME] $ 41.00 2:00 pm - 3:24 pm" at bounding box center [228, 375] width 259 height 84
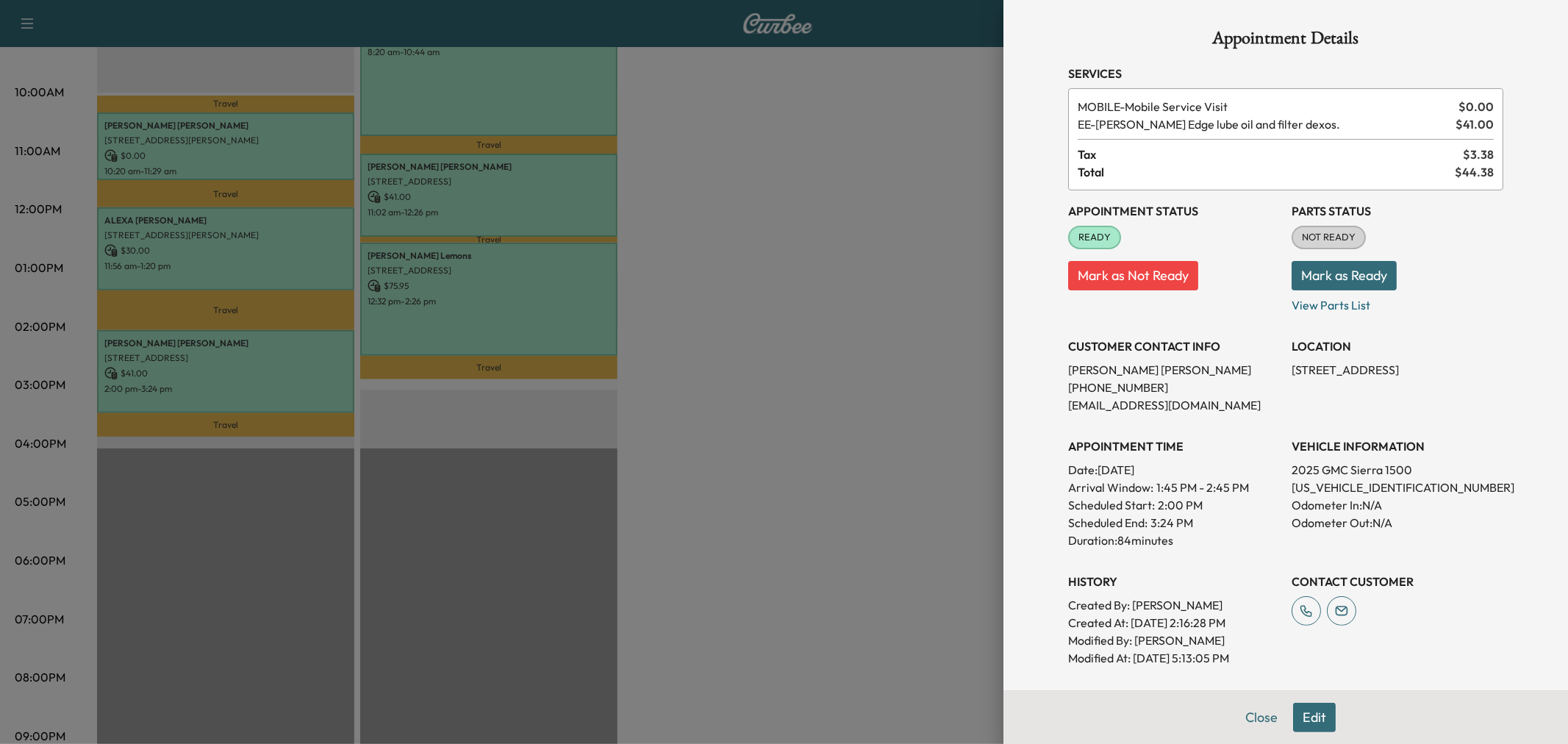
click at [219, 391] on div at bounding box center [784, 372] width 1568 height 744
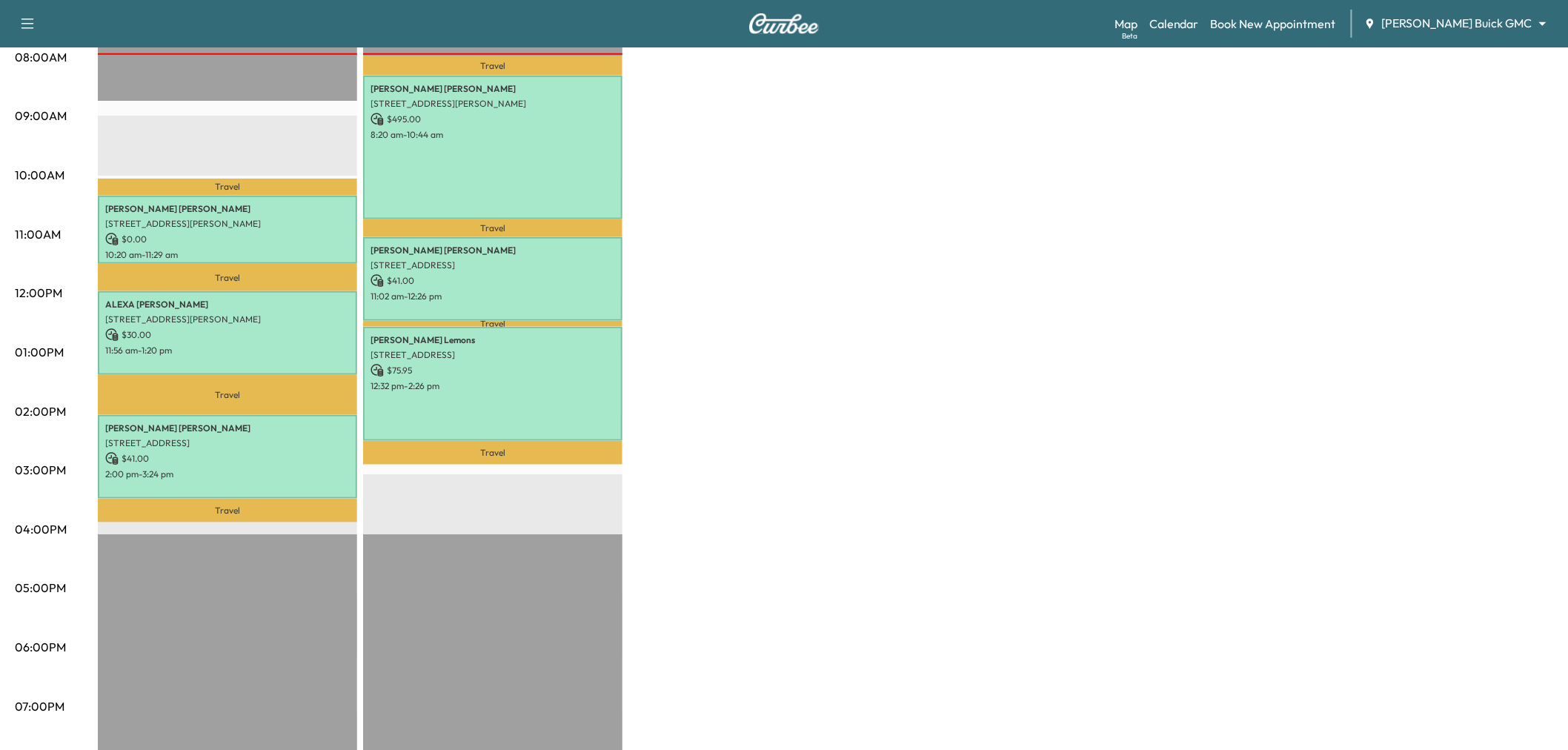
scroll to position [329, 0]
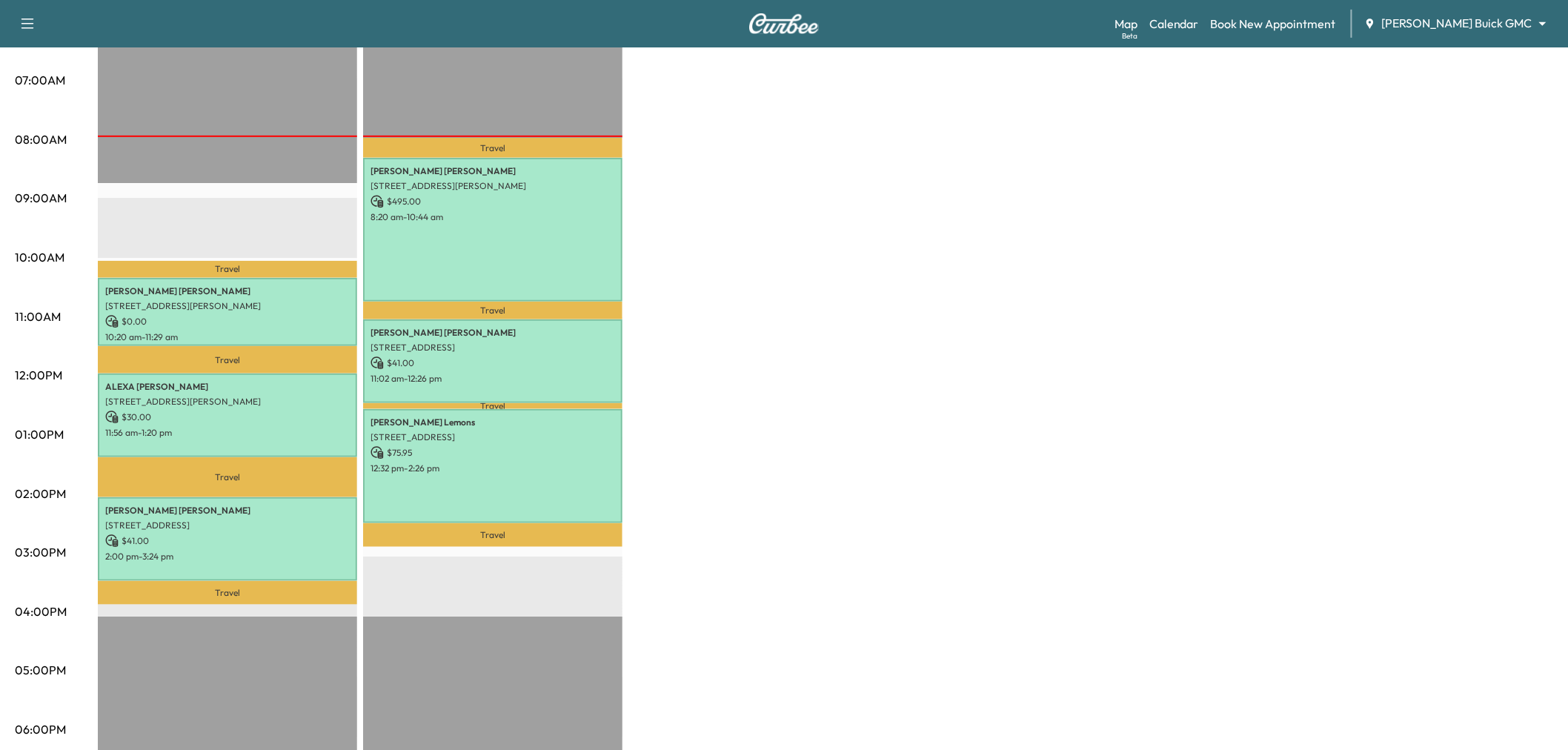
click at [1310, 26] on link "Book New Appointment" at bounding box center [1273, 24] width 125 height 18
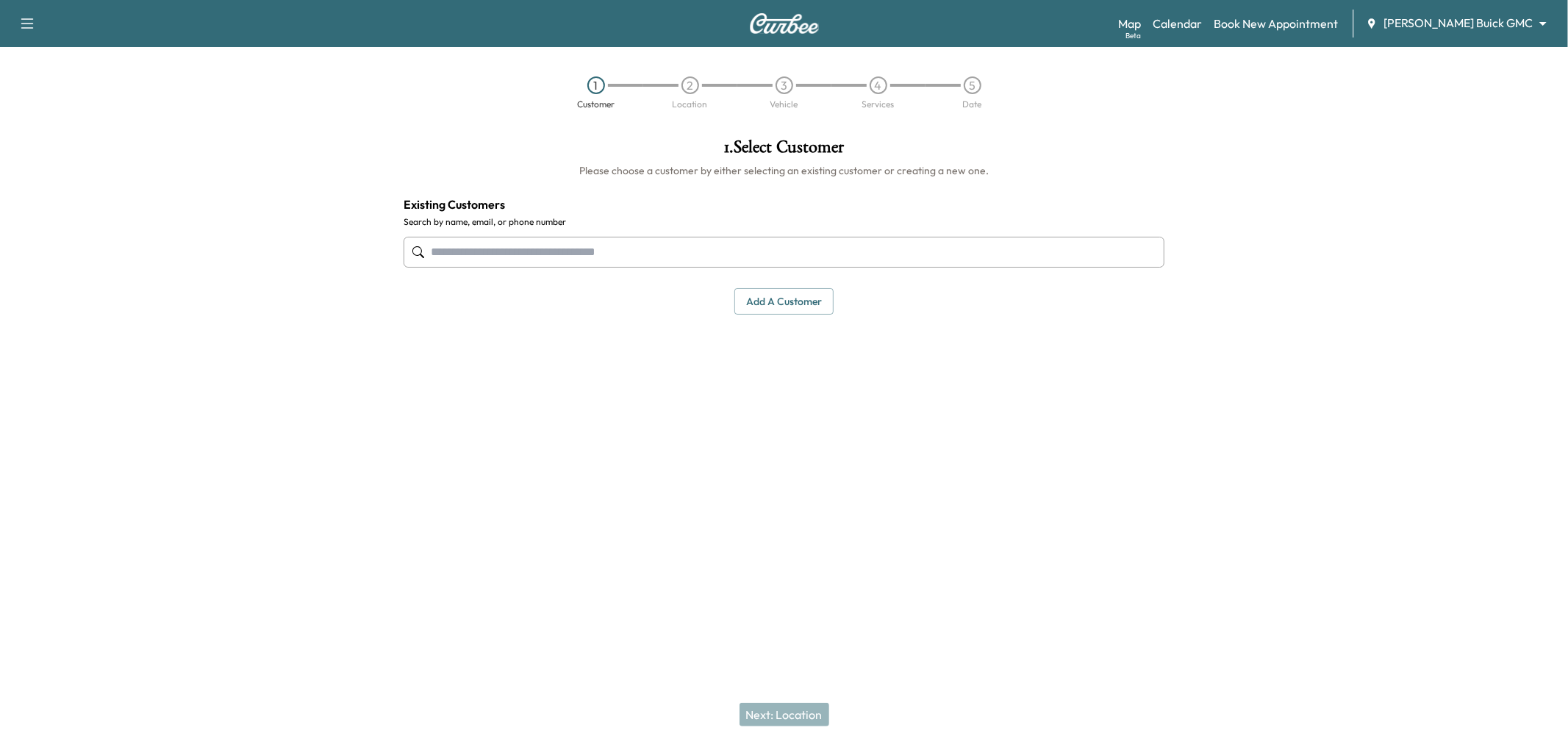
click at [893, 237] on input "text" at bounding box center [784, 252] width 761 height 31
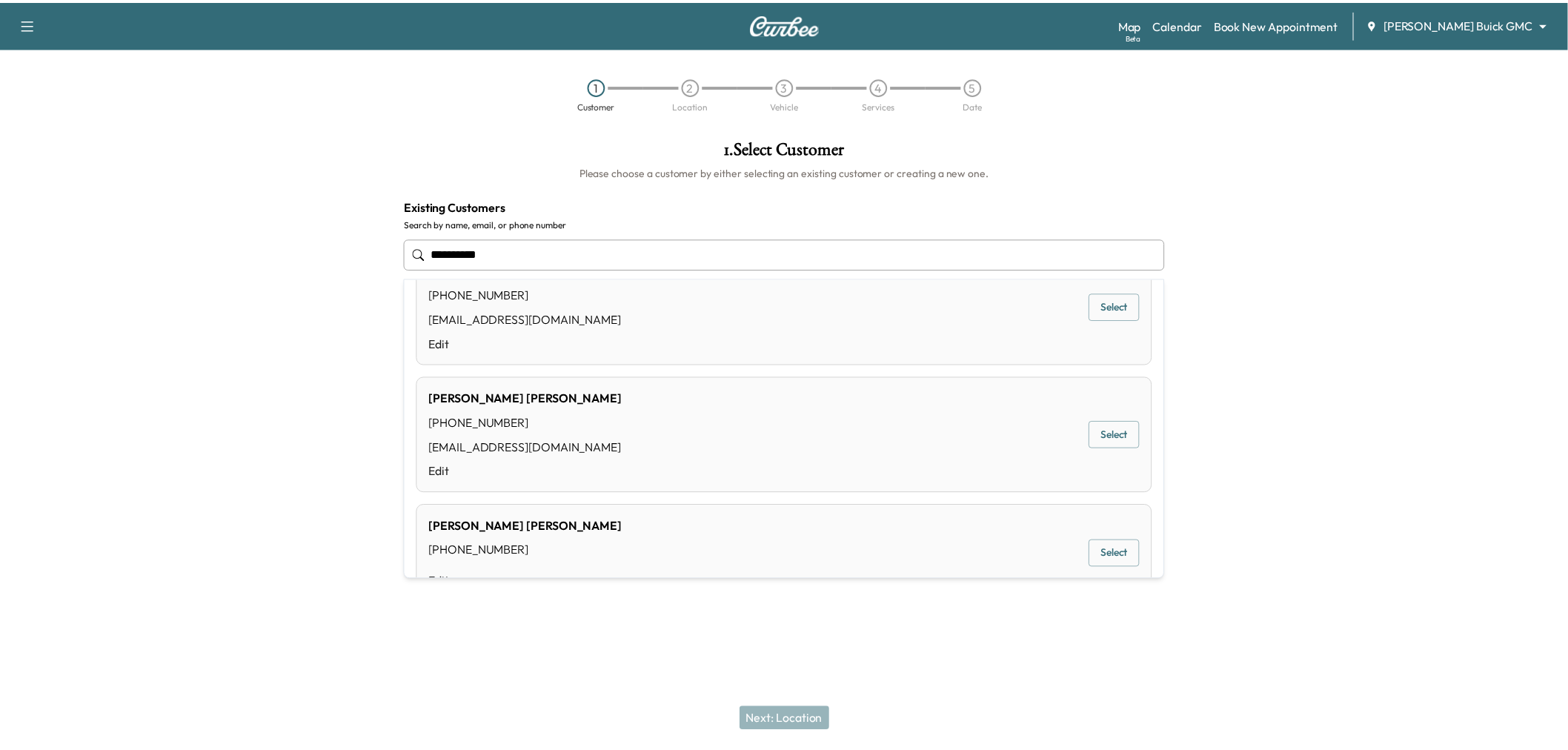
scroll to position [46, 0]
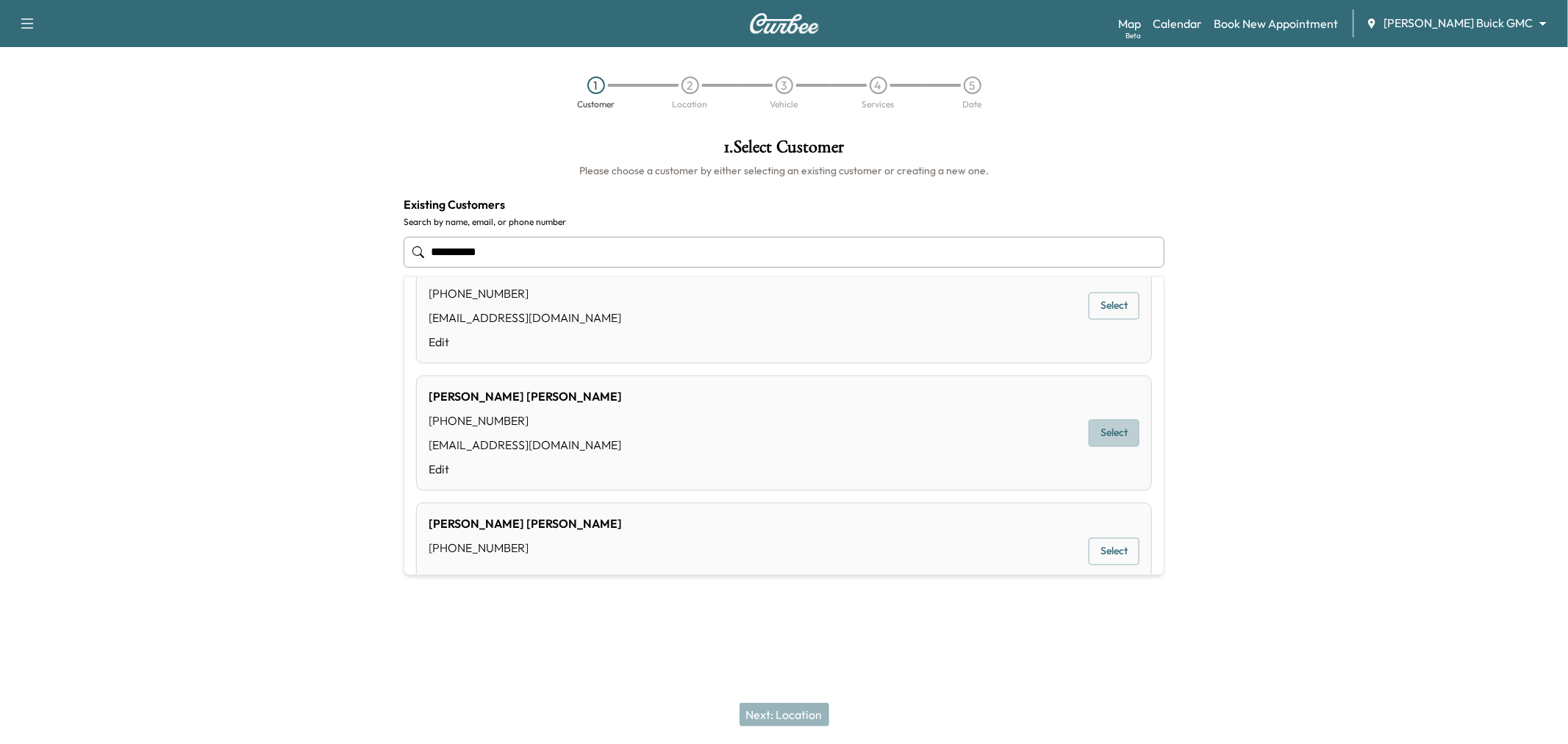
click at [1089, 430] on button "Select" at bounding box center [1114, 433] width 51 height 28
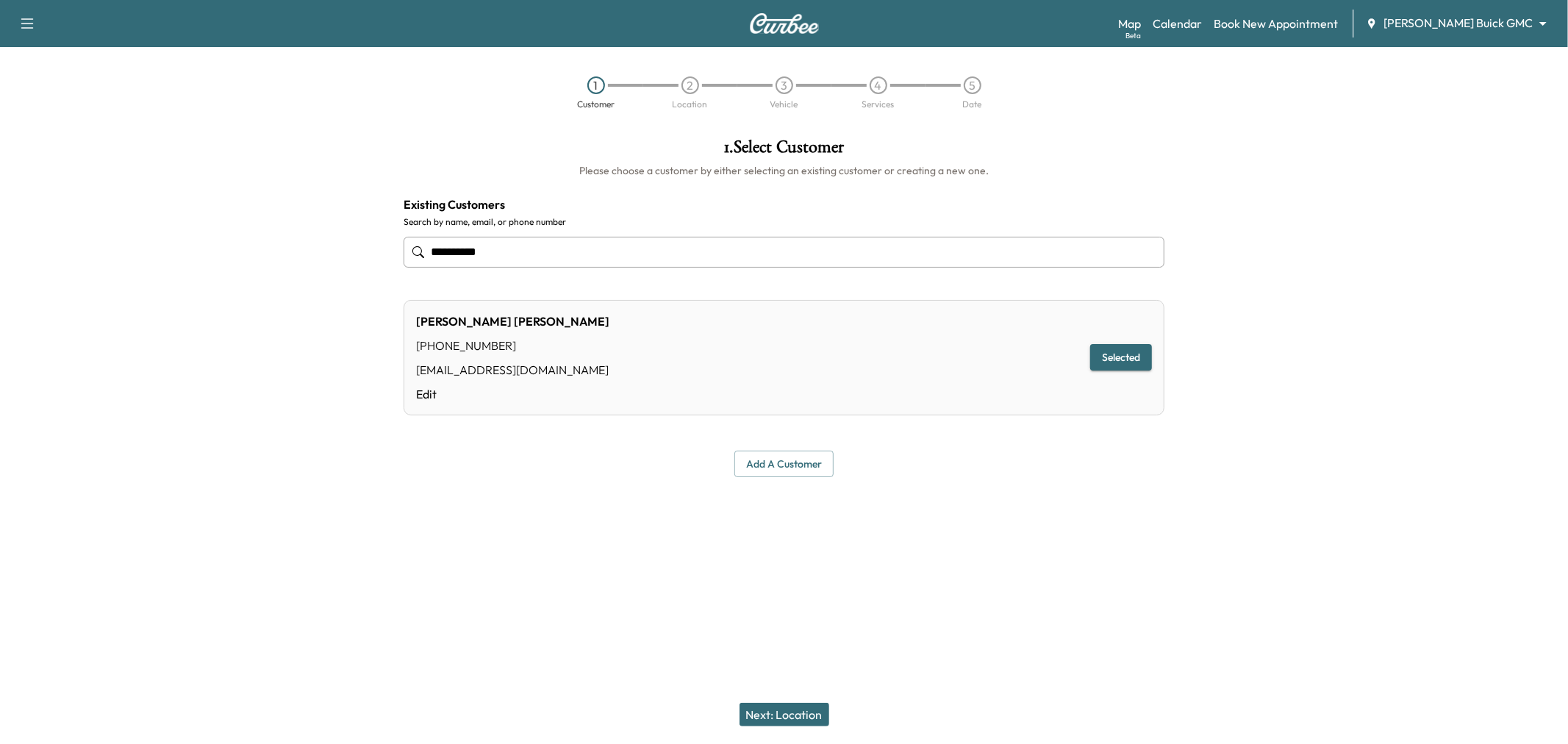
type input "**********"
click at [884, 391] on div "[PERSON_NAME] [PHONE_NUMBER] [EMAIL_ADDRESS][DOMAIN_NAME] Edit Selected" at bounding box center [784, 358] width 761 height 115
click at [799, 709] on button "Next: Location" at bounding box center [784, 715] width 90 height 24
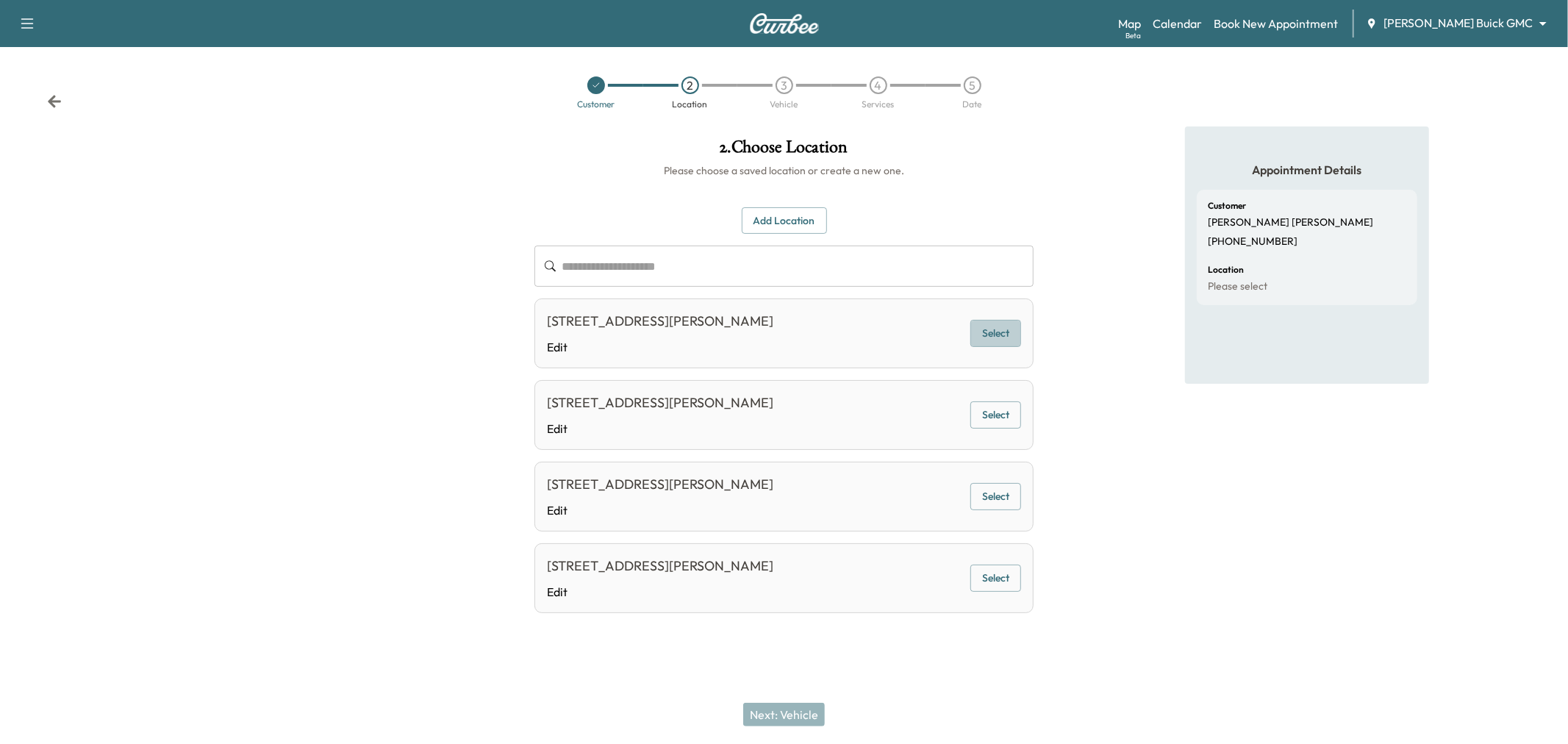
click at [987, 332] on button "Select" at bounding box center [996, 333] width 51 height 28
click at [777, 713] on button "Next: Vehicle" at bounding box center [784, 715] width 82 height 24
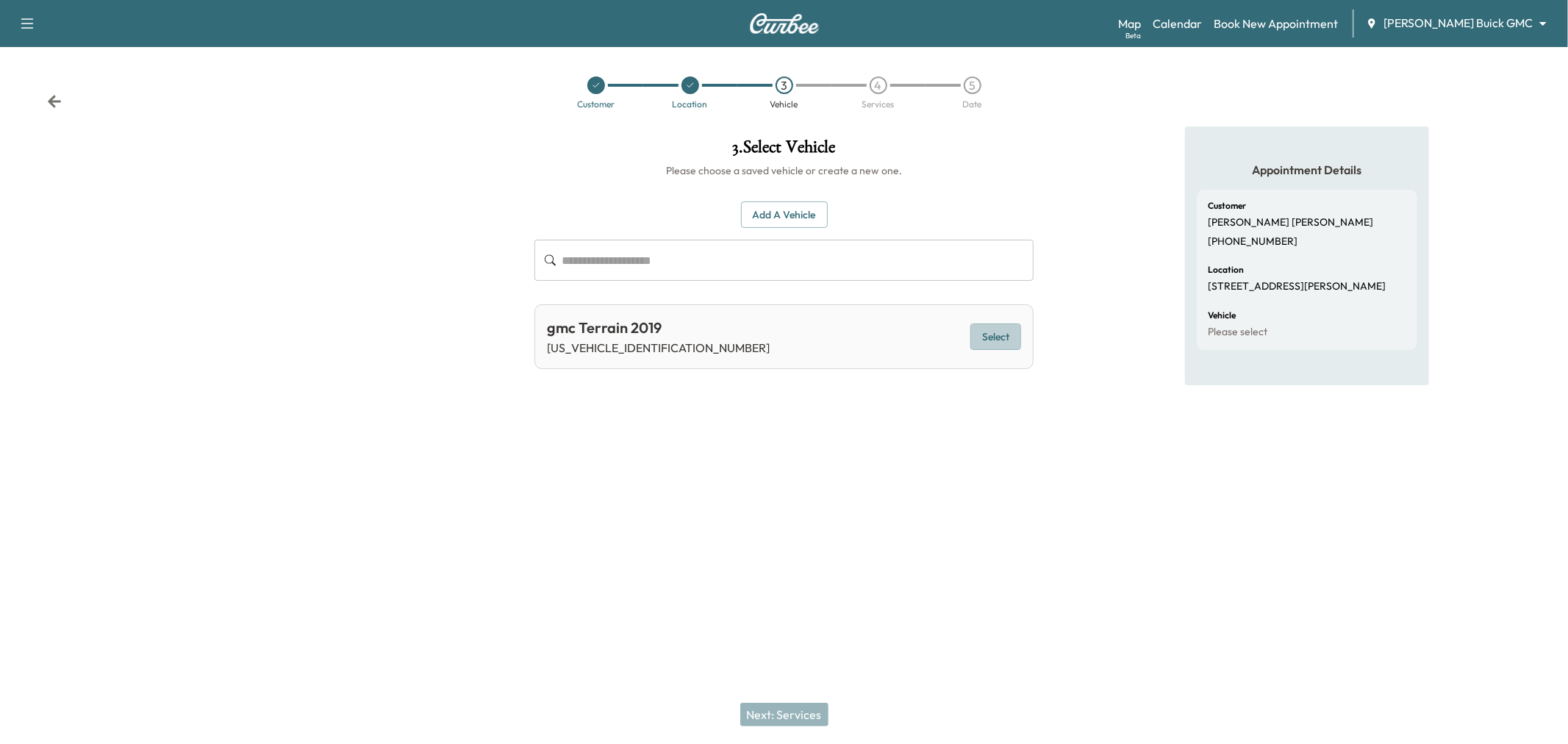
click at [990, 332] on button "Select" at bounding box center [996, 337] width 51 height 28
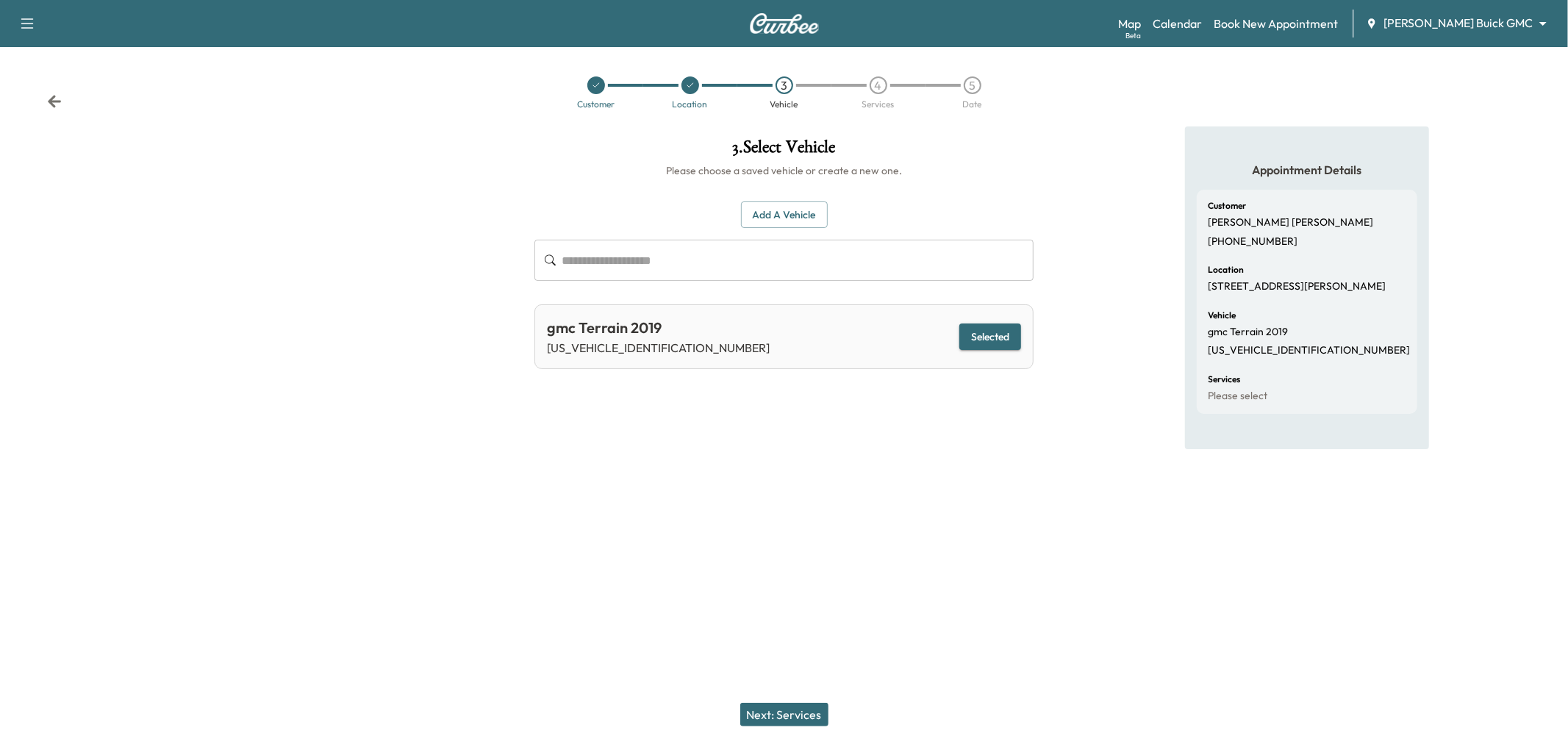
click at [802, 708] on button "Next: Services" at bounding box center [784, 715] width 88 height 24
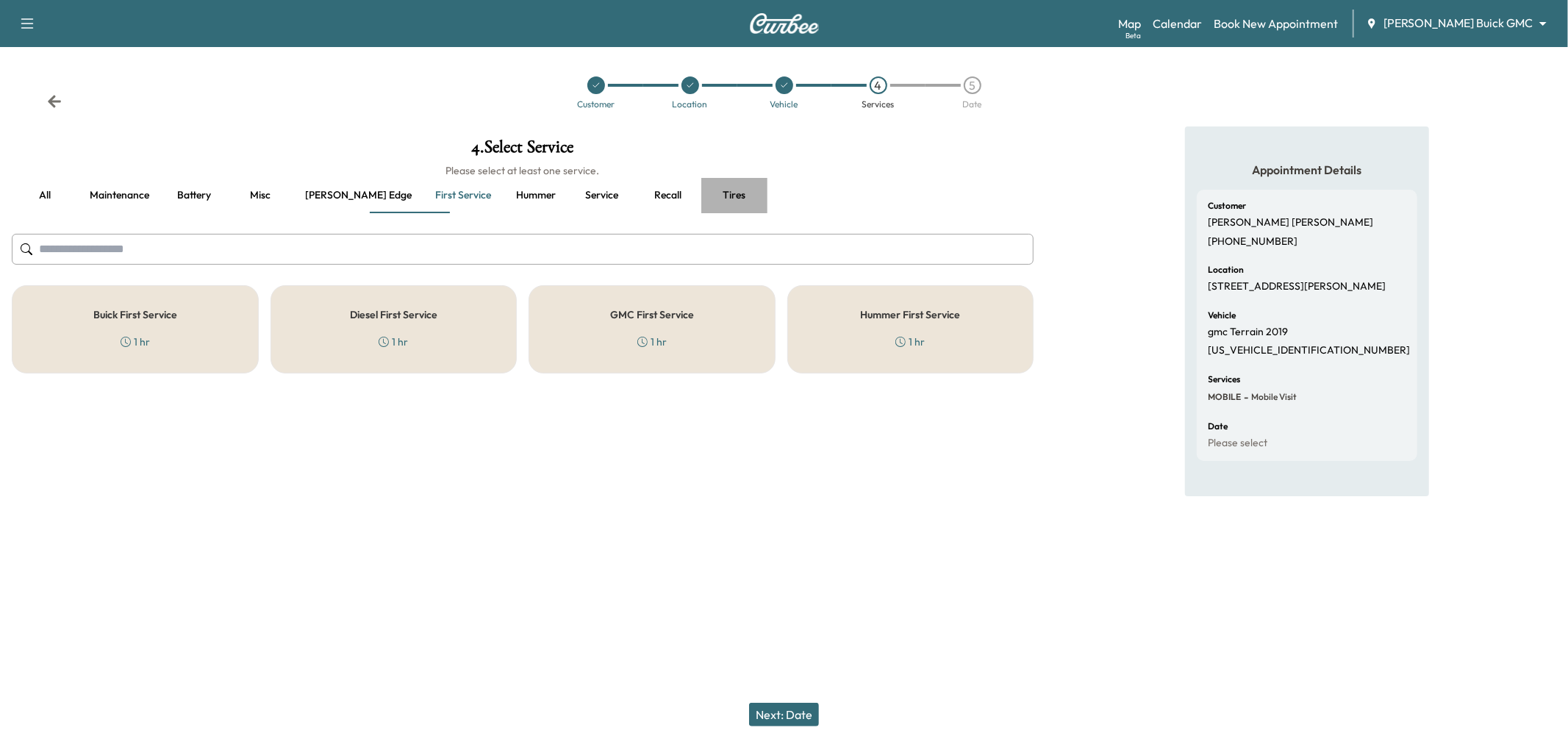
click at [702, 193] on button "Tires" at bounding box center [734, 195] width 66 height 35
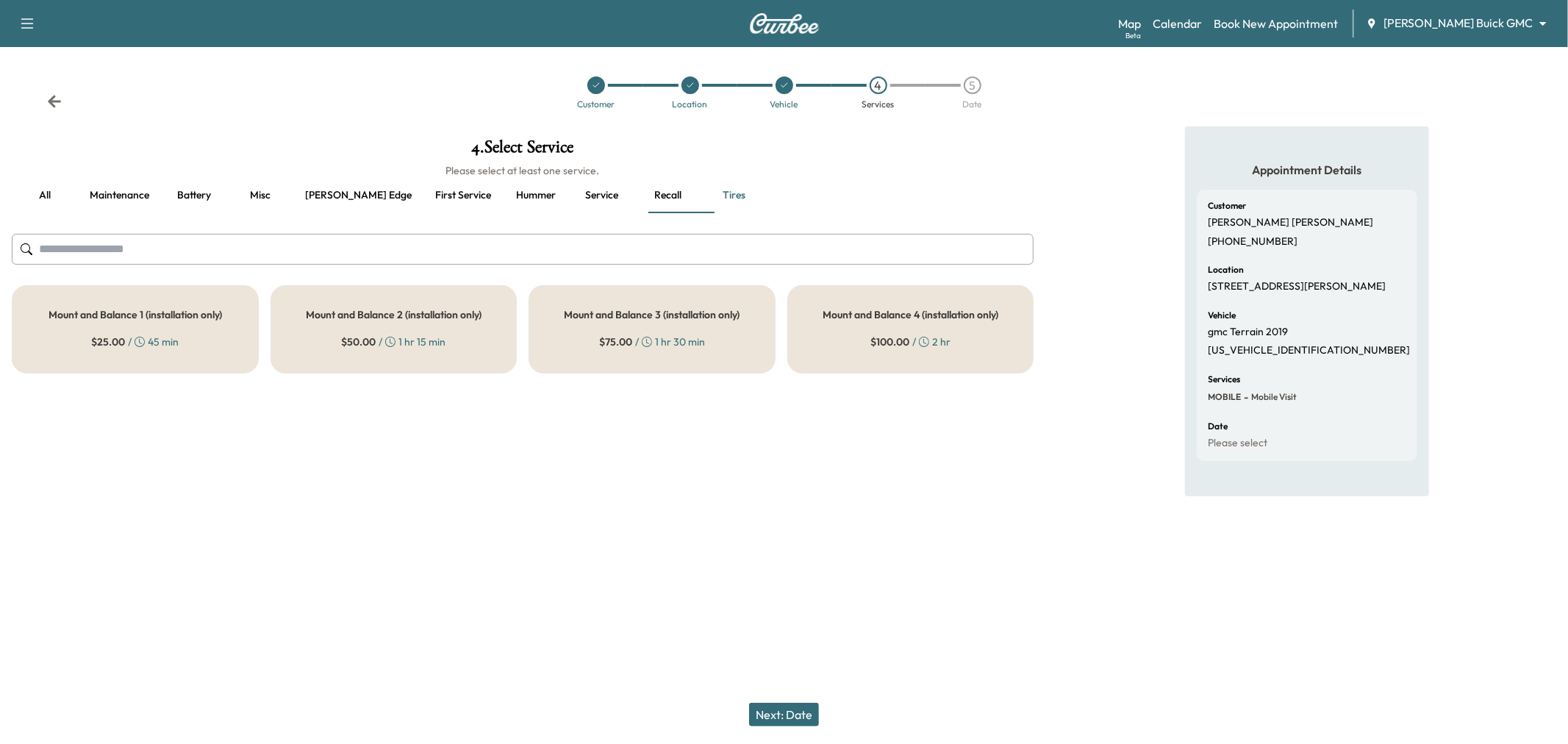
click at [201, 350] on div "Mount and Balance 1 (installation only) $ 25.00 / 45 min" at bounding box center [135, 329] width 247 height 88
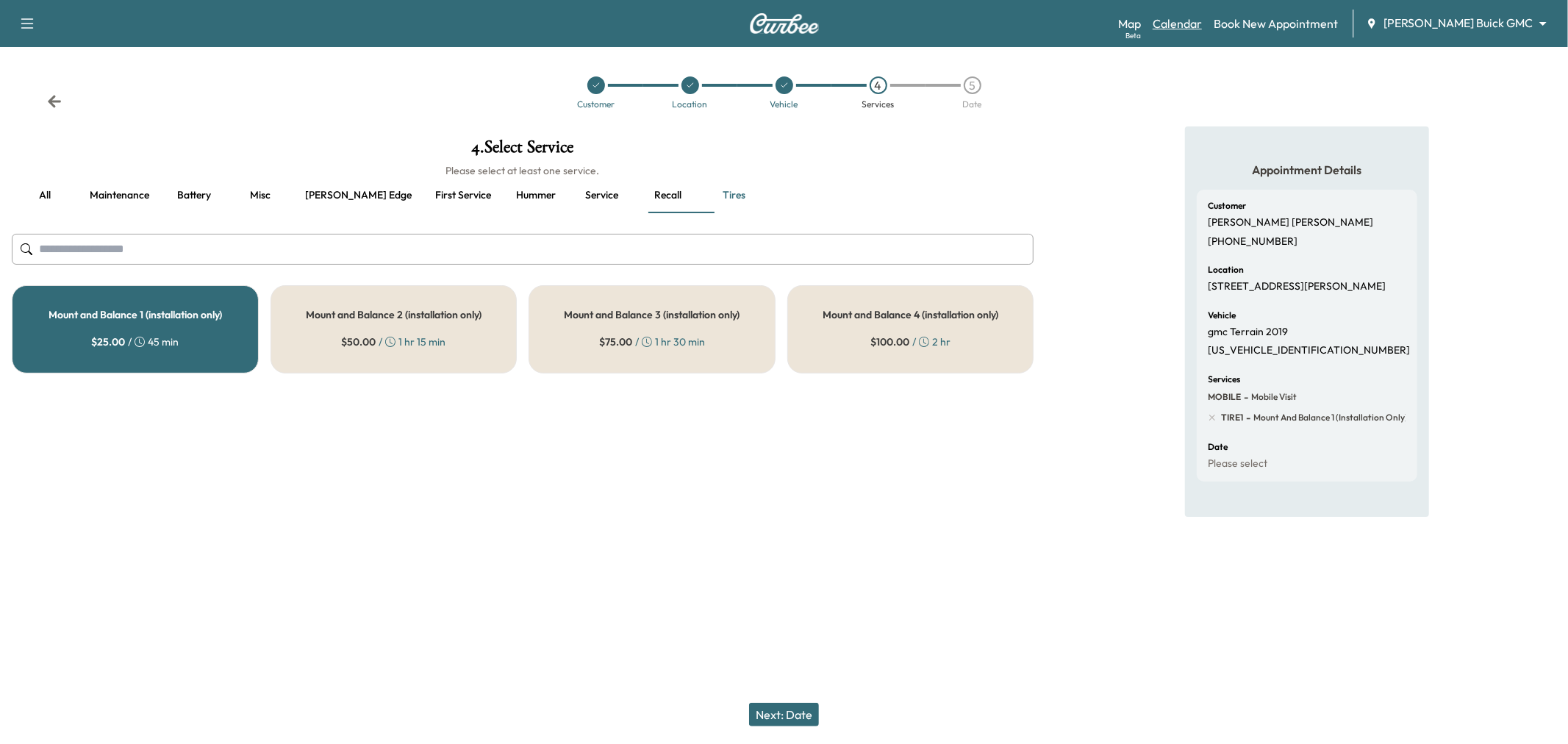
click at [1202, 24] on link "Calendar" at bounding box center [1177, 24] width 49 height 18
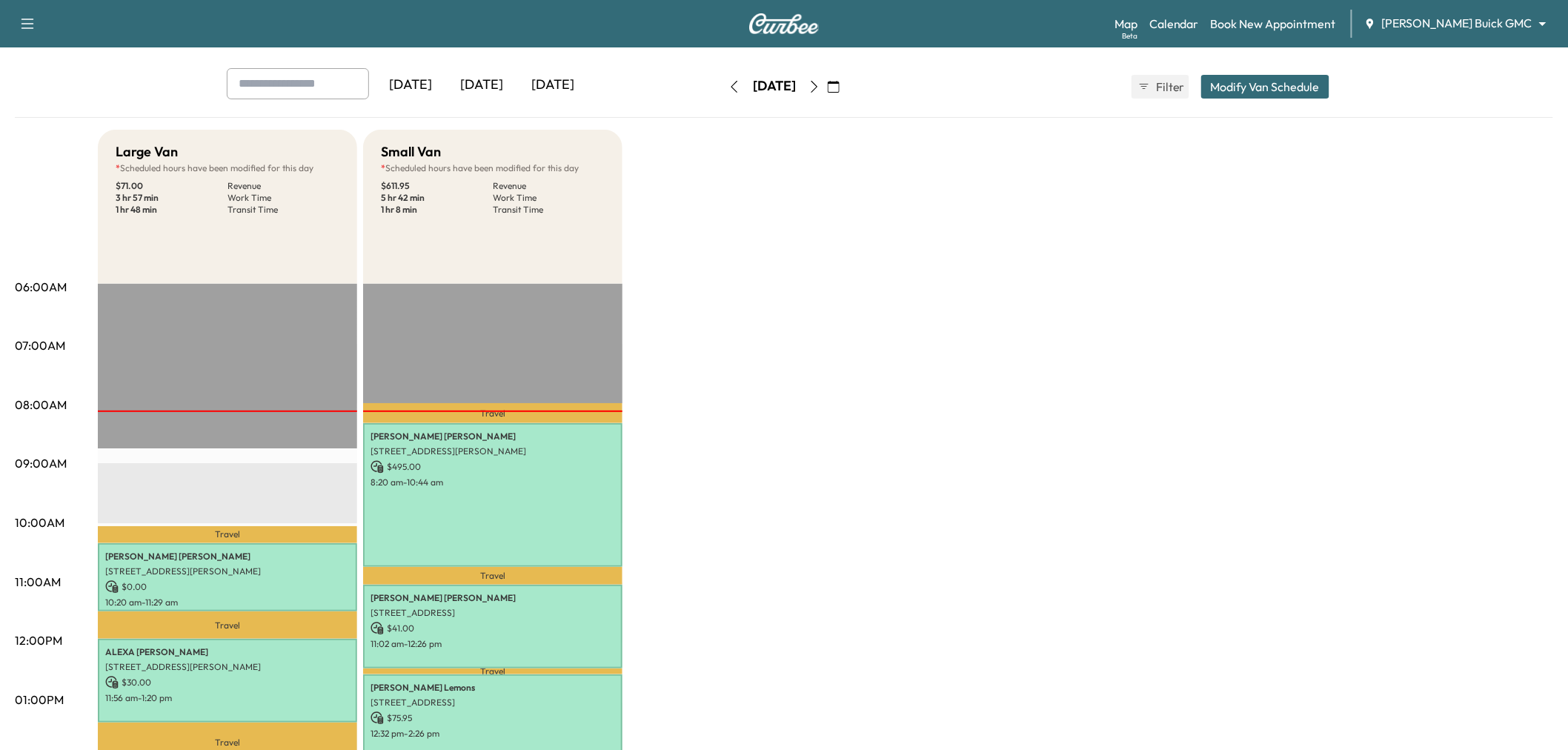
scroll to position [63, 0]
click at [1199, 28] on link "Calendar" at bounding box center [1174, 24] width 49 height 18
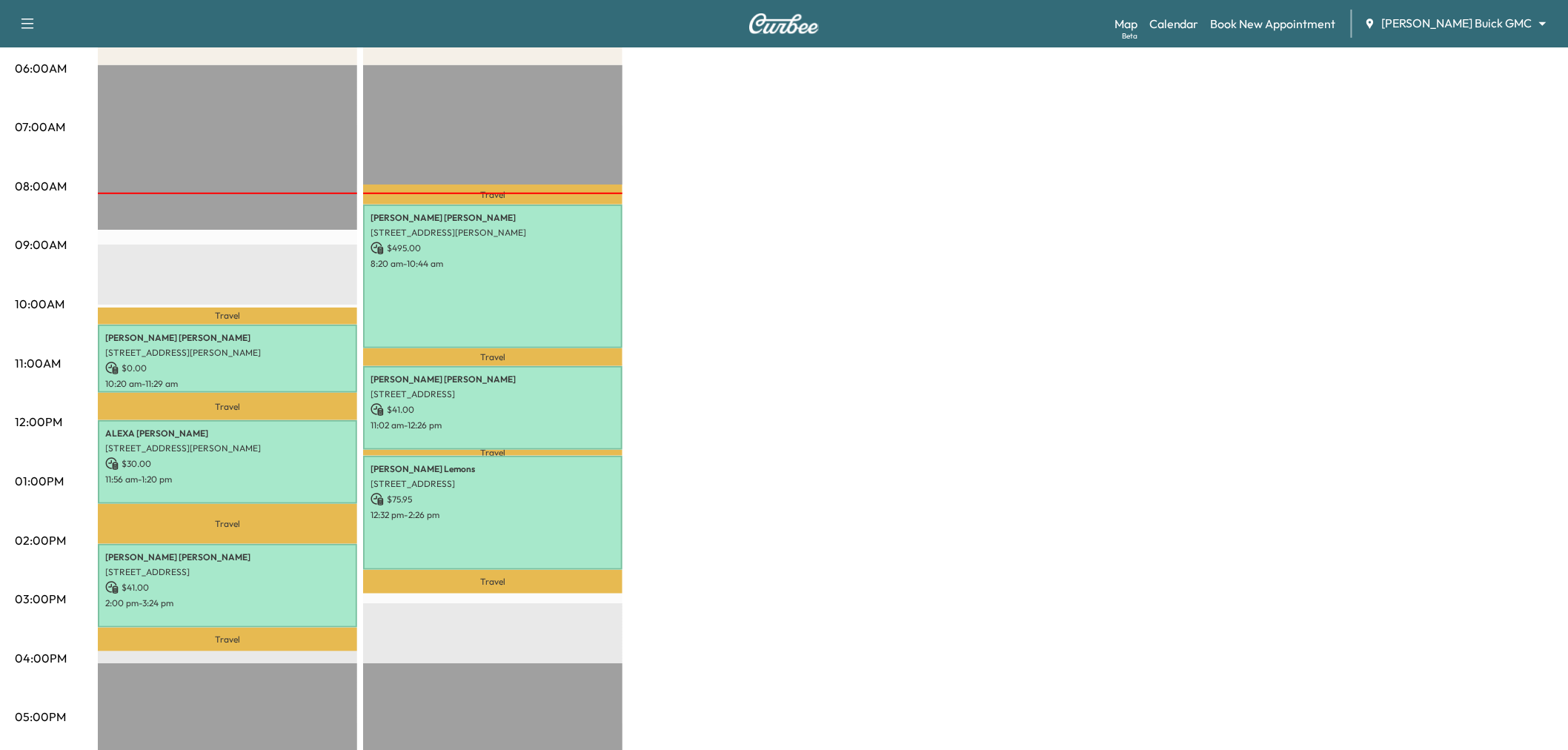
scroll to position [282, 0]
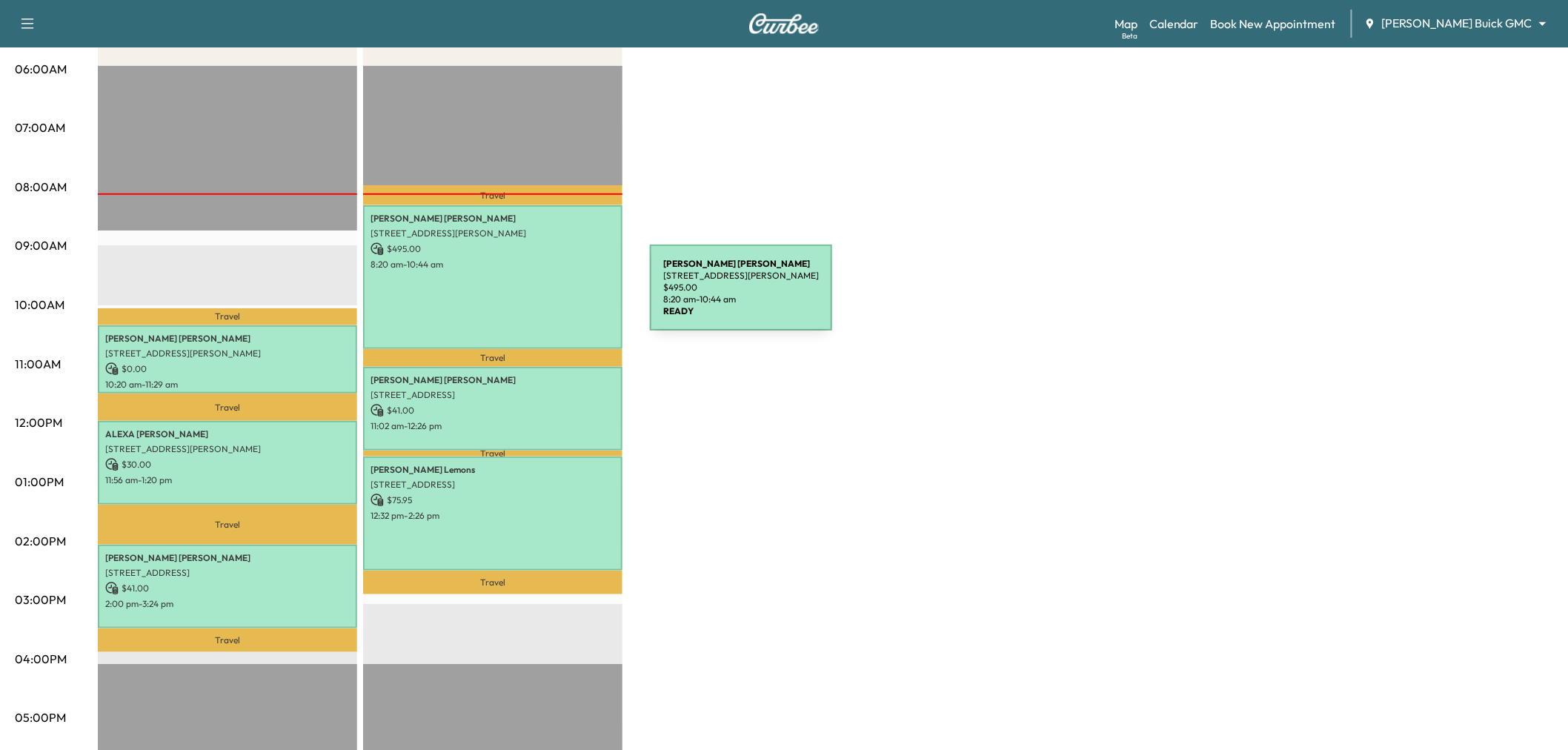
click at [539, 297] on div "[PERSON_NAME] [STREET_ADDRESS][PERSON_NAME] $ 495.00 8:20 am - 10:44 am" at bounding box center [493, 277] width 259 height 144
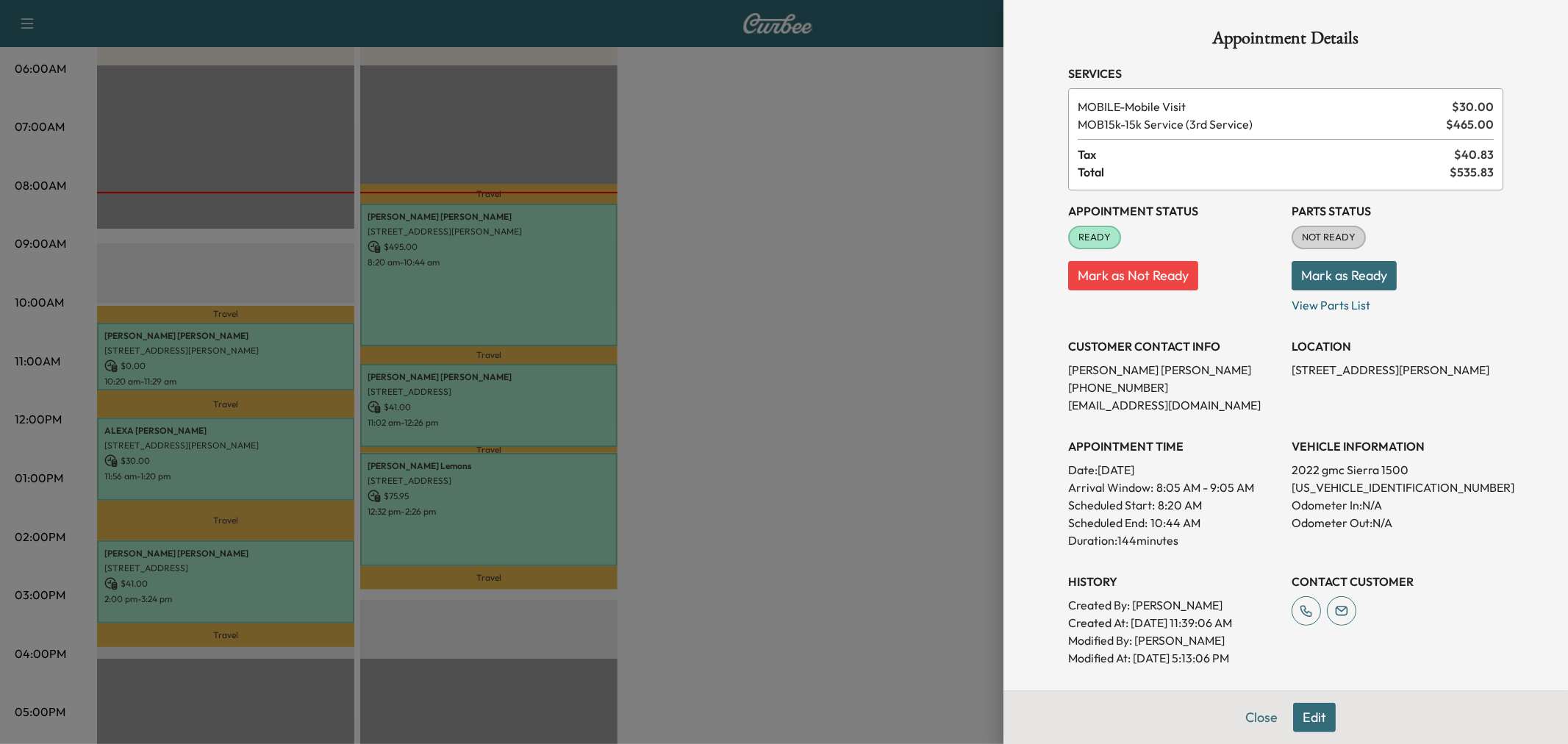
click at [765, 324] on div at bounding box center [784, 372] width 1568 height 744
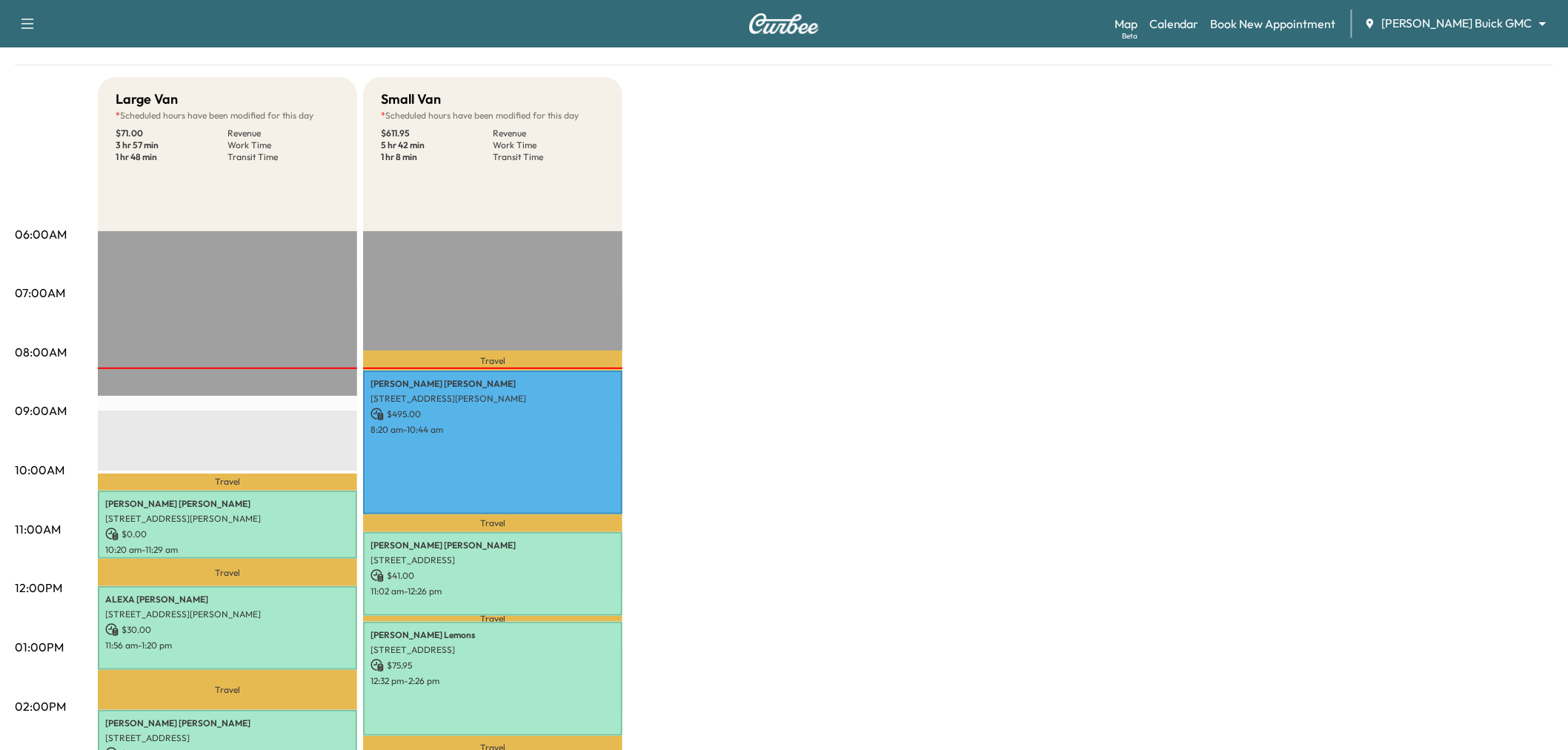
scroll to position [0, 0]
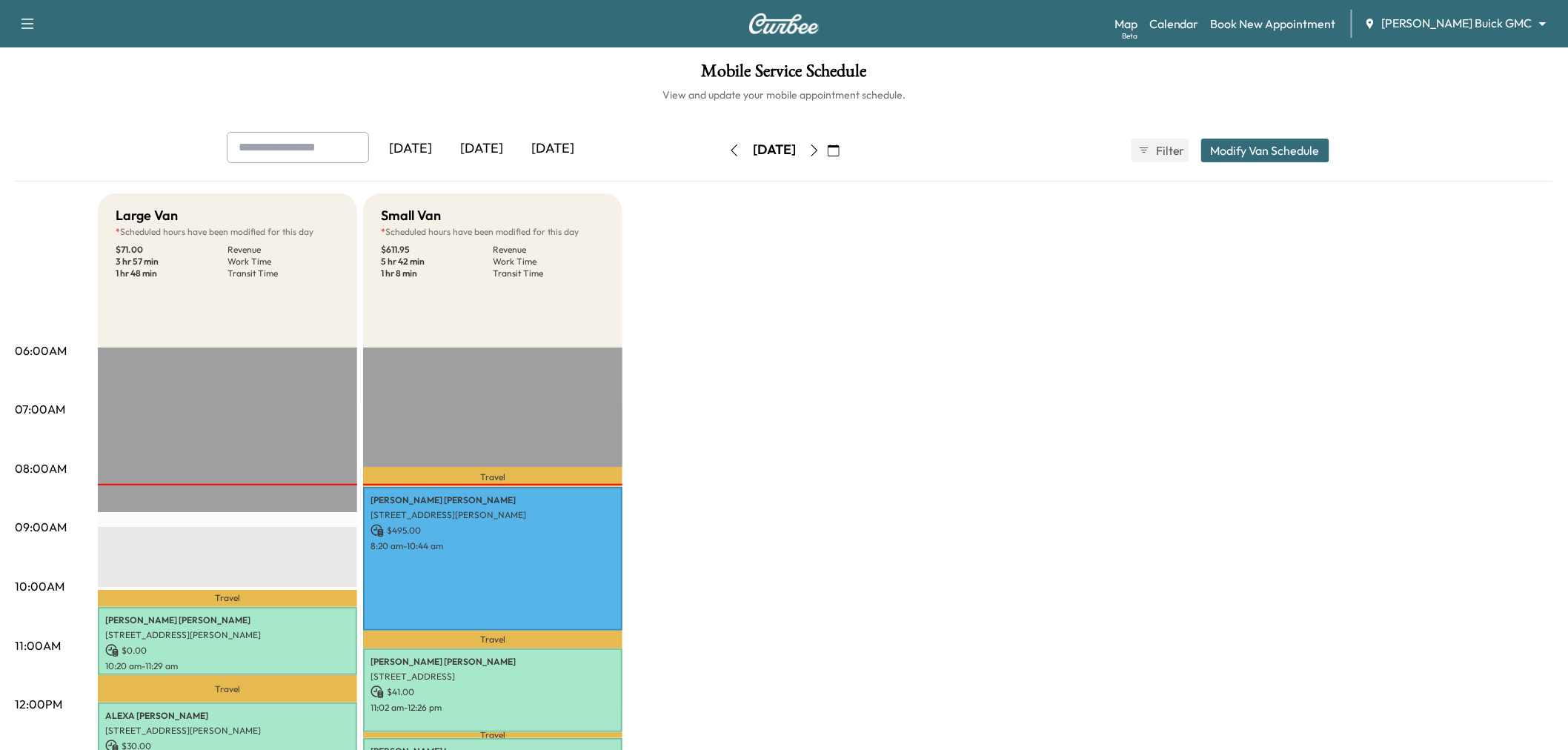
click at [558, 138] on div "[DATE]" at bounding box center [552, 148] width 71 height 34
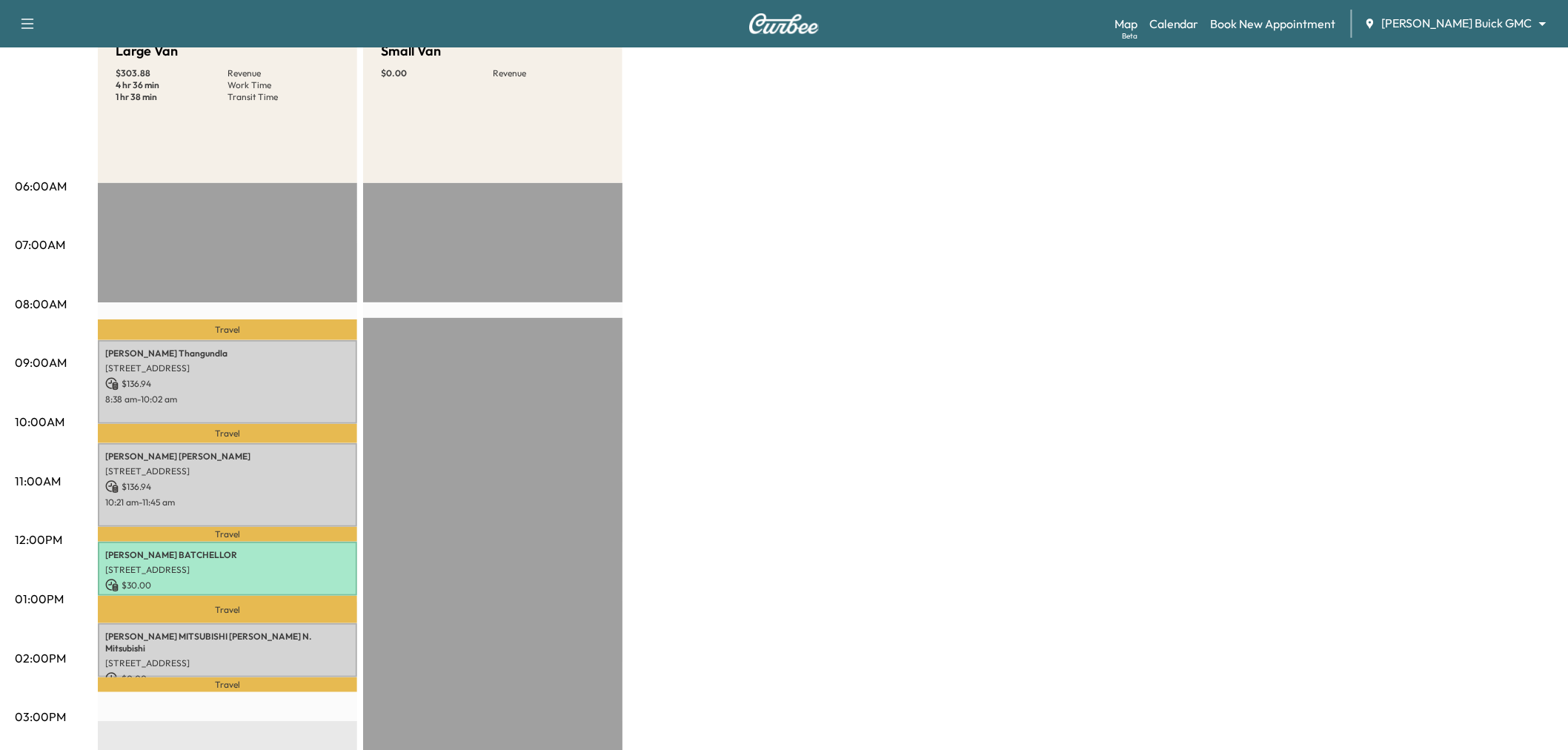
scroll to position [247, 0]
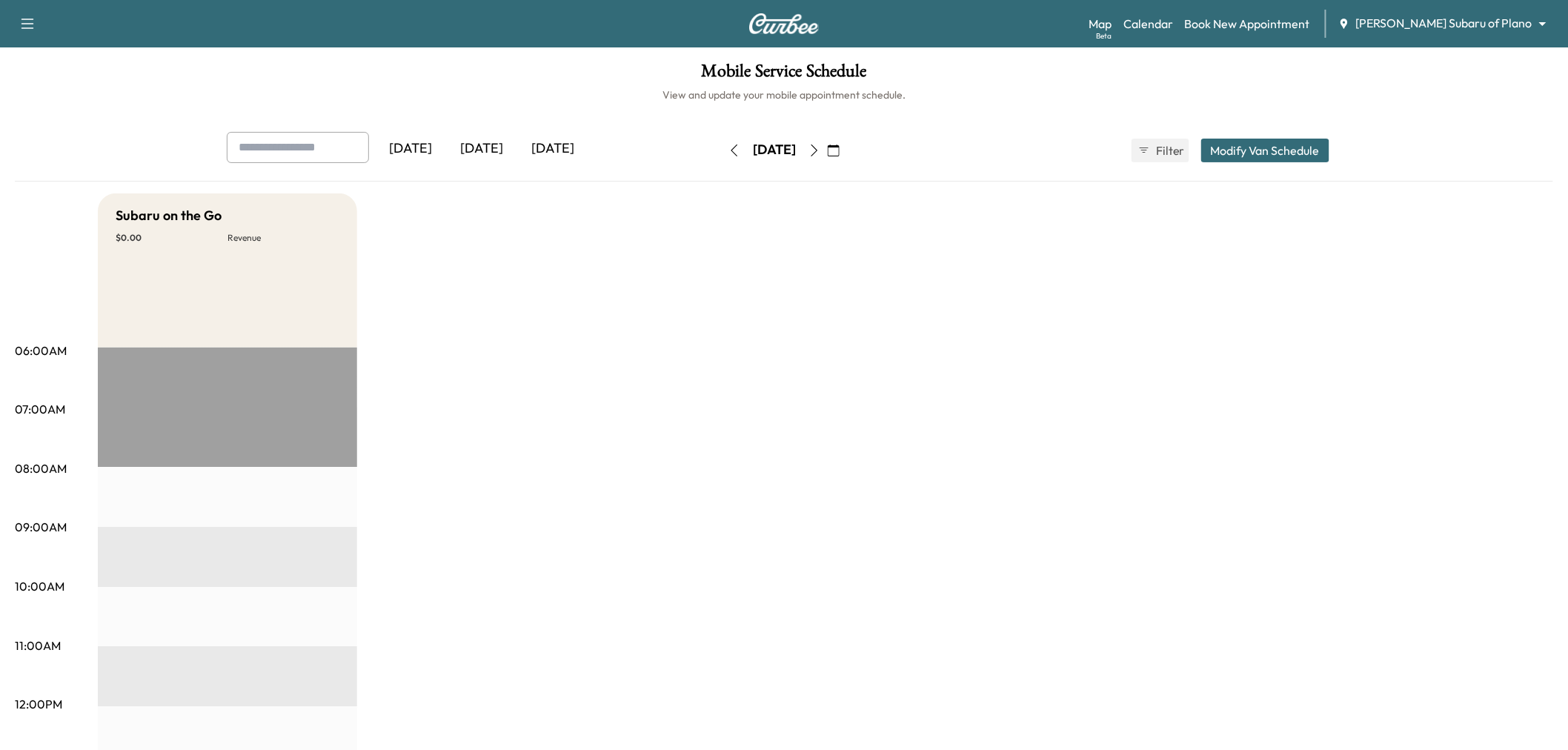
click at [426, 154] on div "[DATE]" at bounding box center [410, 148] width 71 height 34
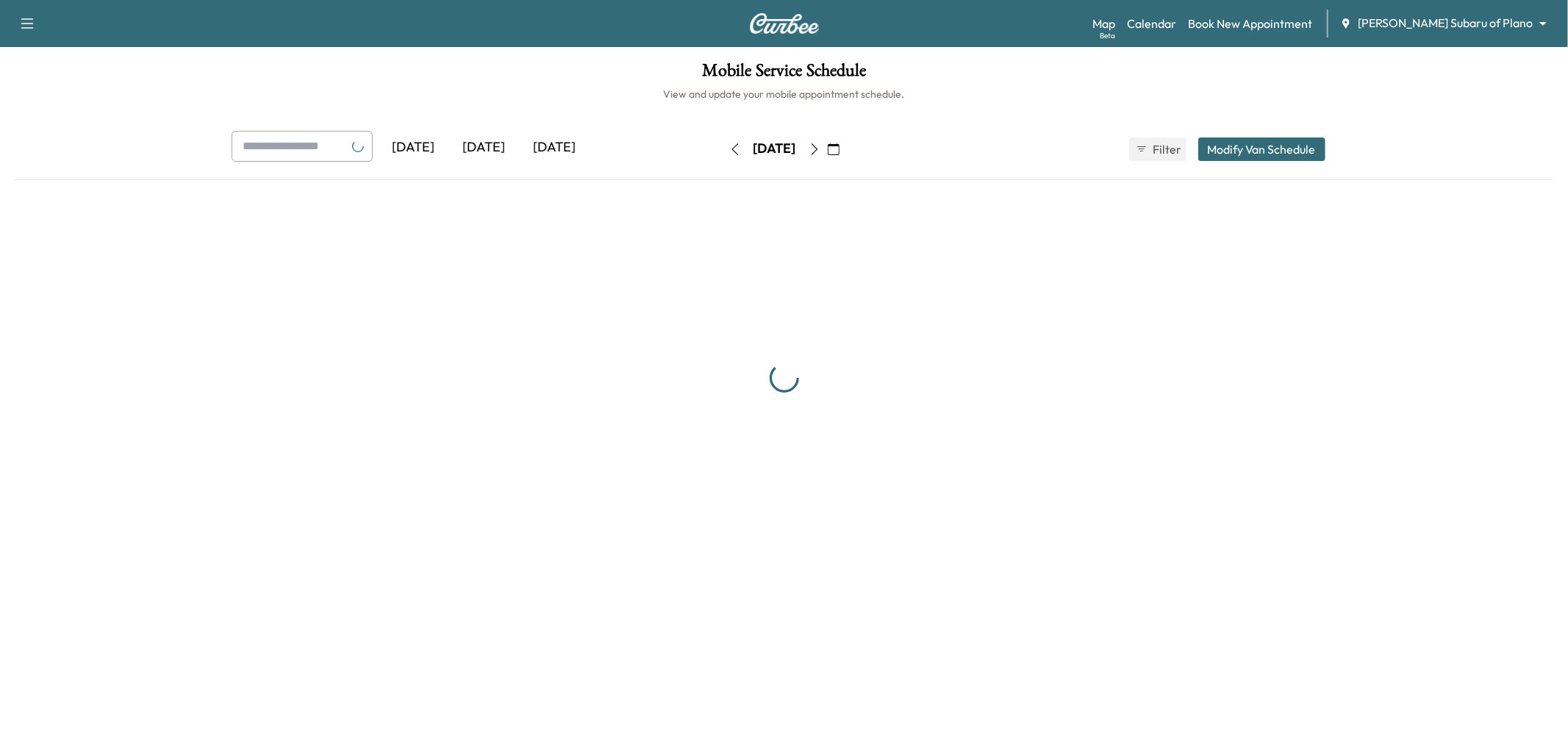
click at [502, 137] on div "[DATE]" at bounding box center [484, 147] width 71 height 33
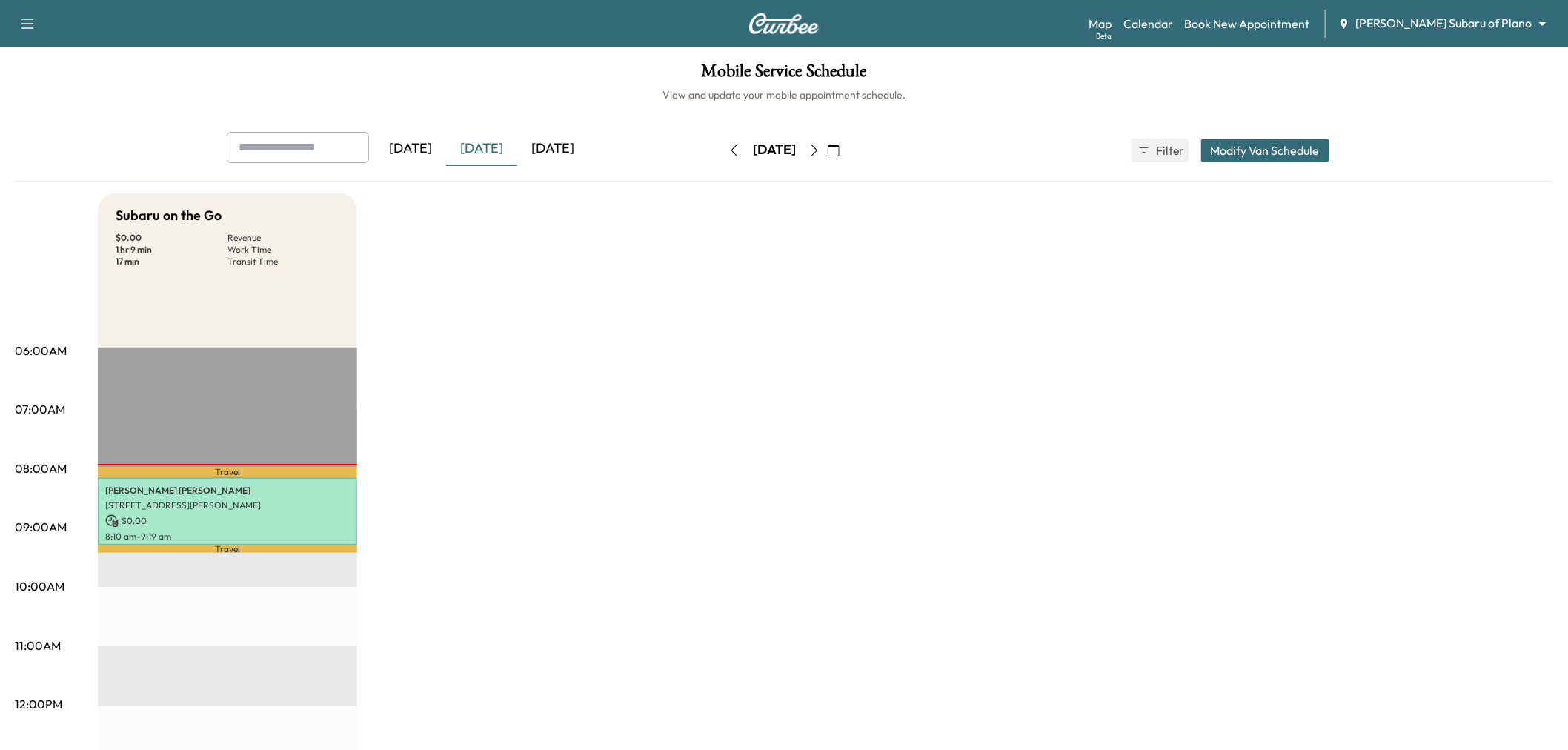
scroll to position [82, 0]
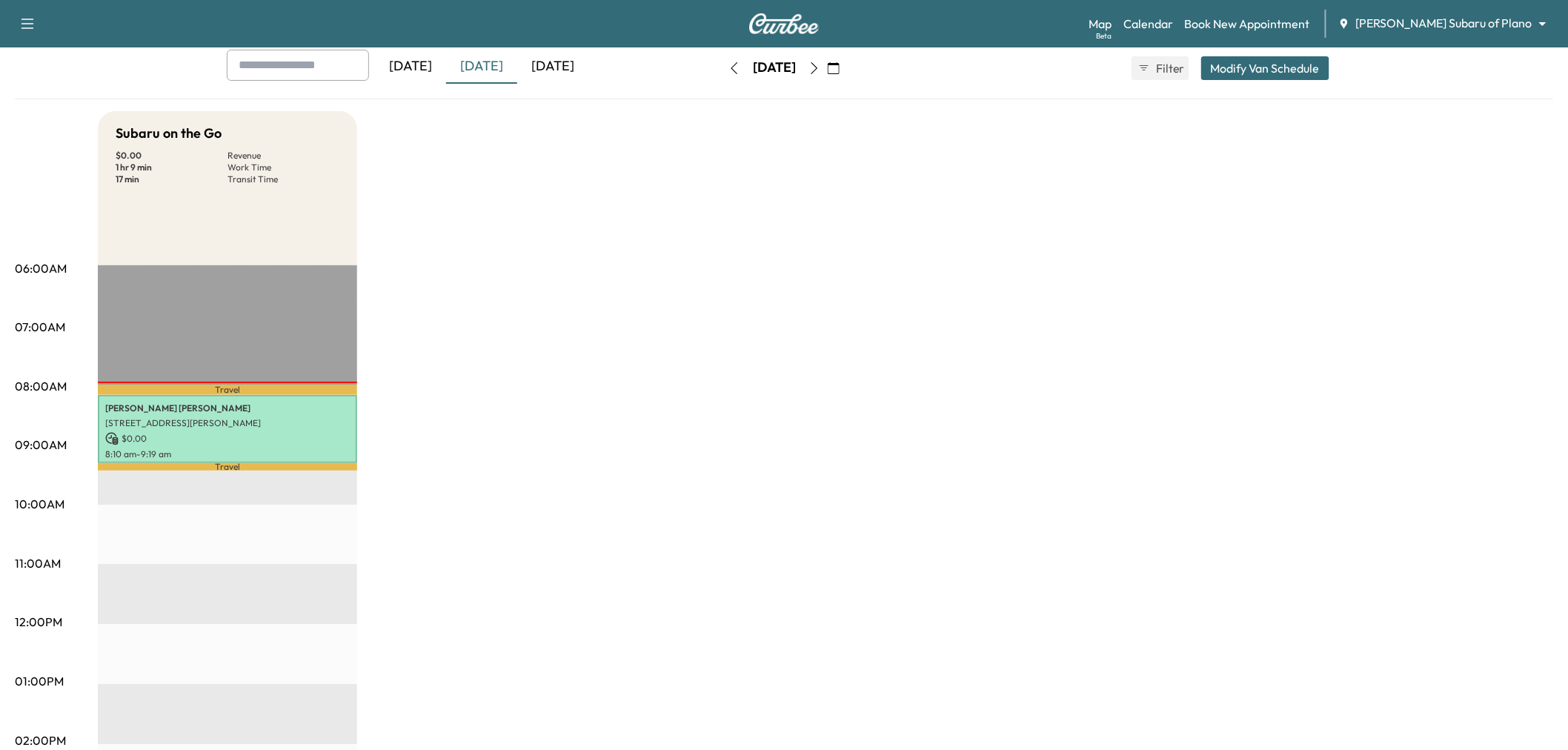
click at [205, 453] on p "8:10 am - 9:19 am" at bounding box center [227, 454] width 244 height 12
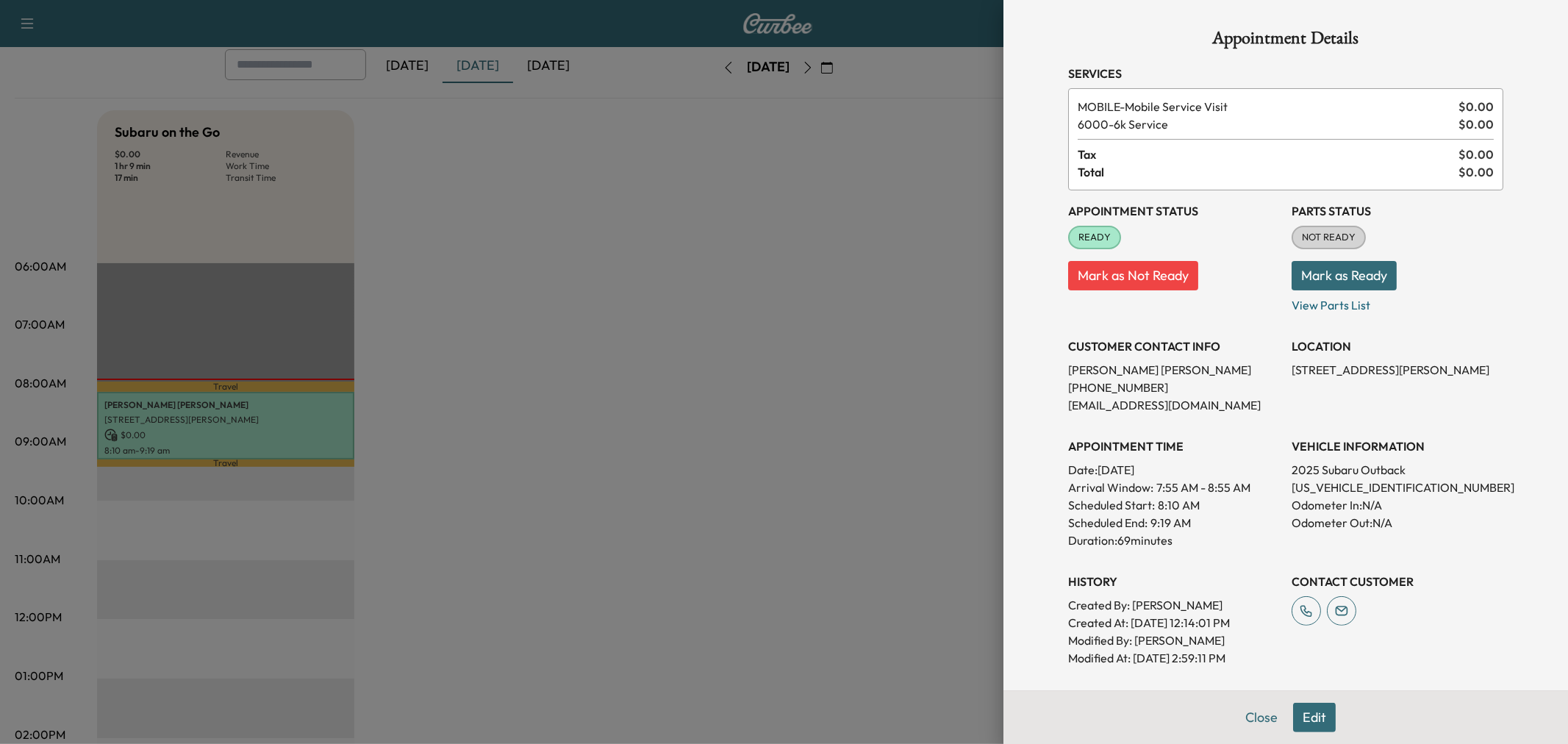
click at [676, 234] on div at bounding box center [784, 372] width 1568 height 744
